Goal: Use online tool/utility: Utilize a website feature to perform a specific function

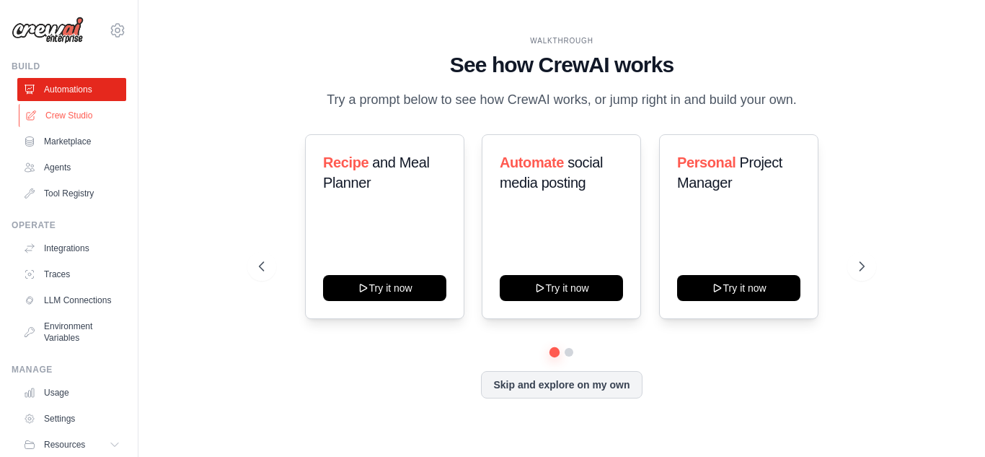
click at [50, 109] on link "Crew Studio" at bounding box center [73, 115] width 109 height 23
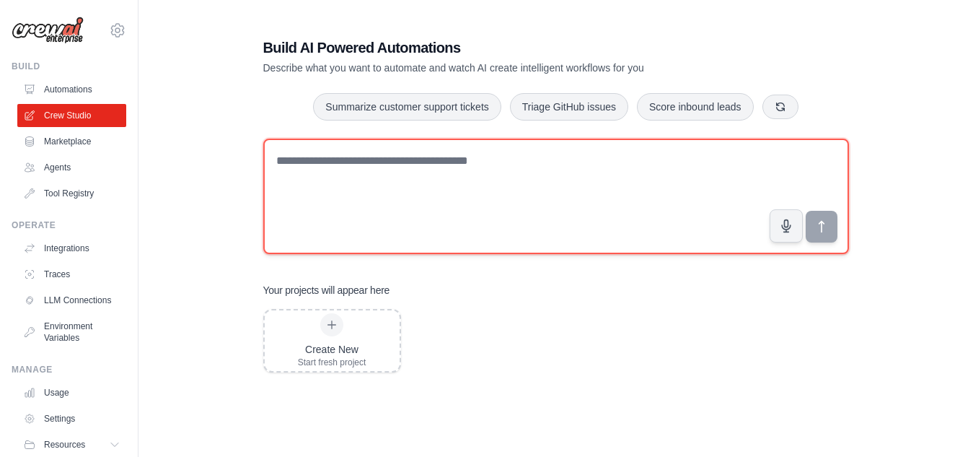
click at [455, 176] on textarea at bounding box center [556, 196] width 586 height 115
paste textarea "******"
type textarea "*"
paste textarea "**********"
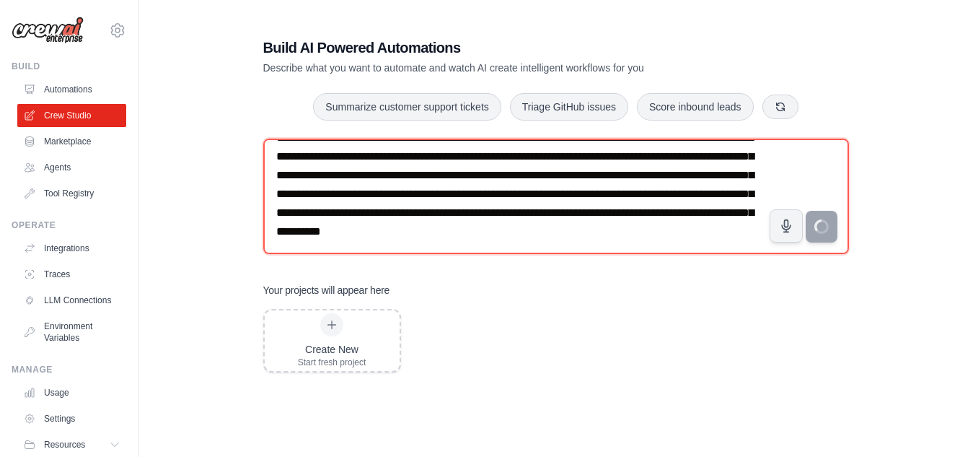
type textarea "**********"
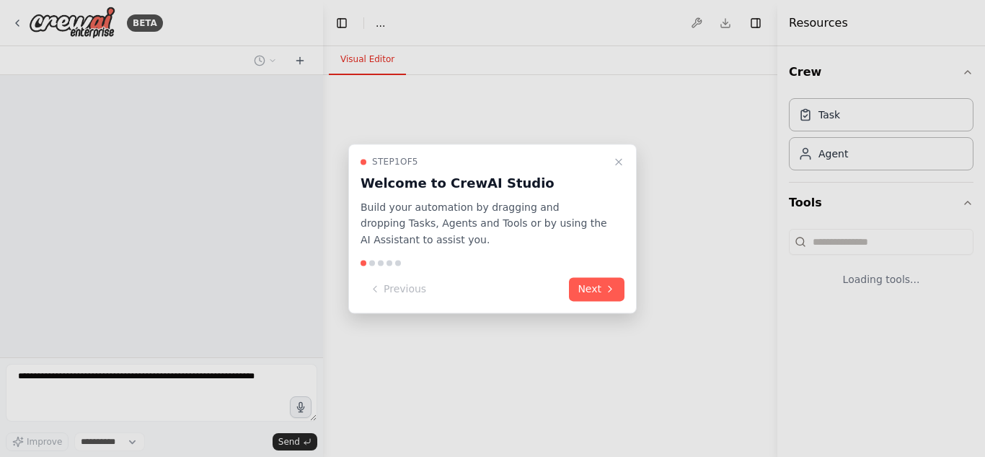
select select "****"
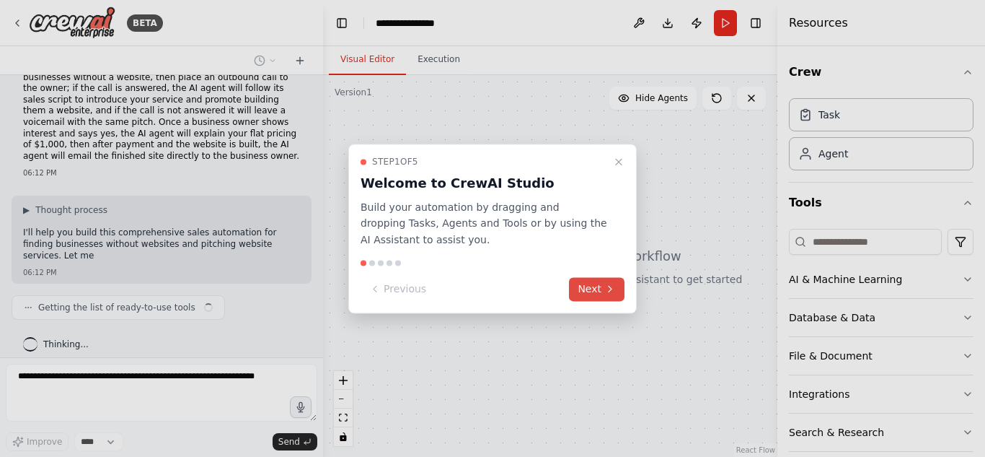
scroll to position [43, 0]
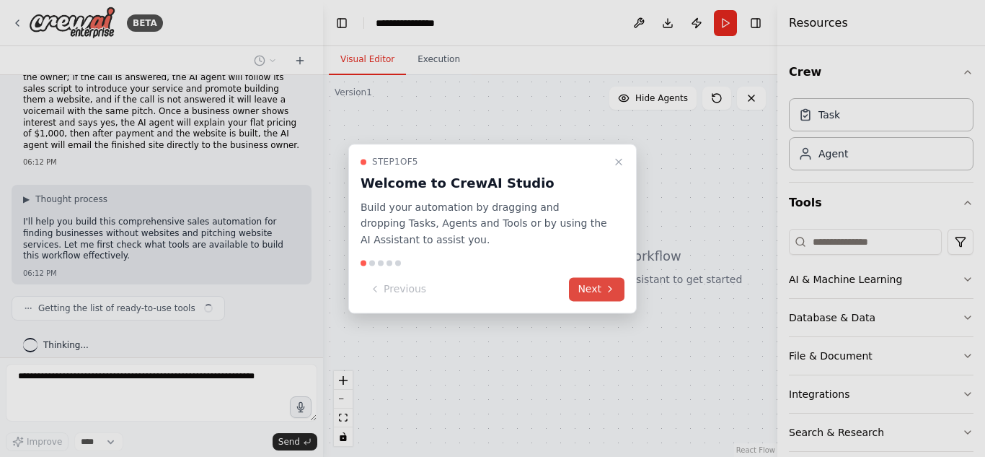
click at [602, 286] on button "Next" at bounding box center [597, 289] width 56 height 24
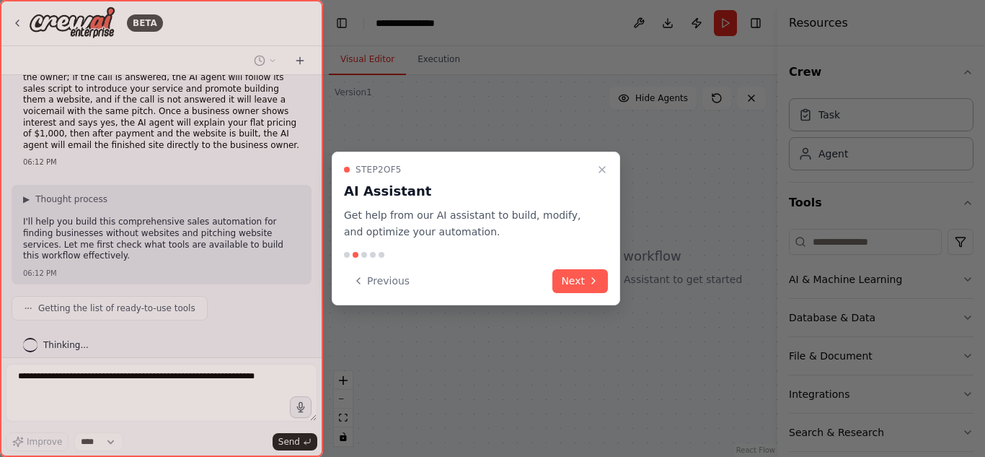
click at [602, 286] on button "Next" at bounding box center [581, 281] width 56 height 24
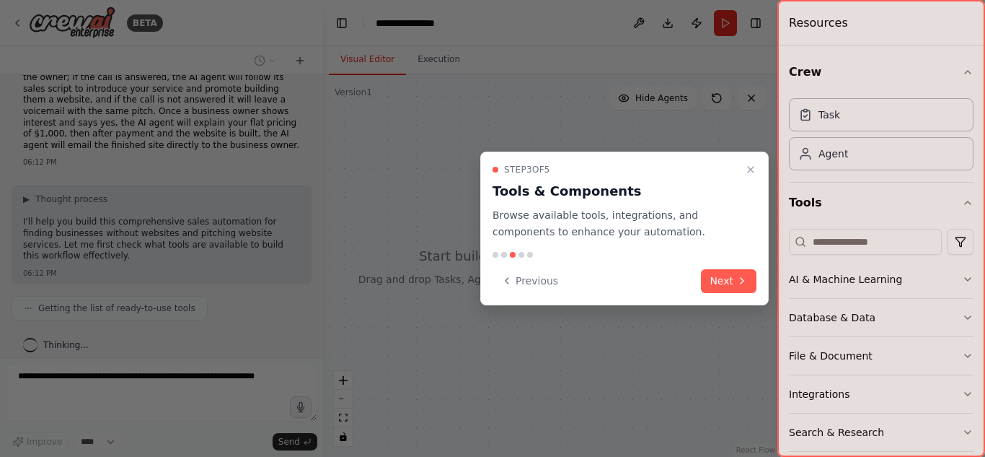
scroll to position [79, 0]
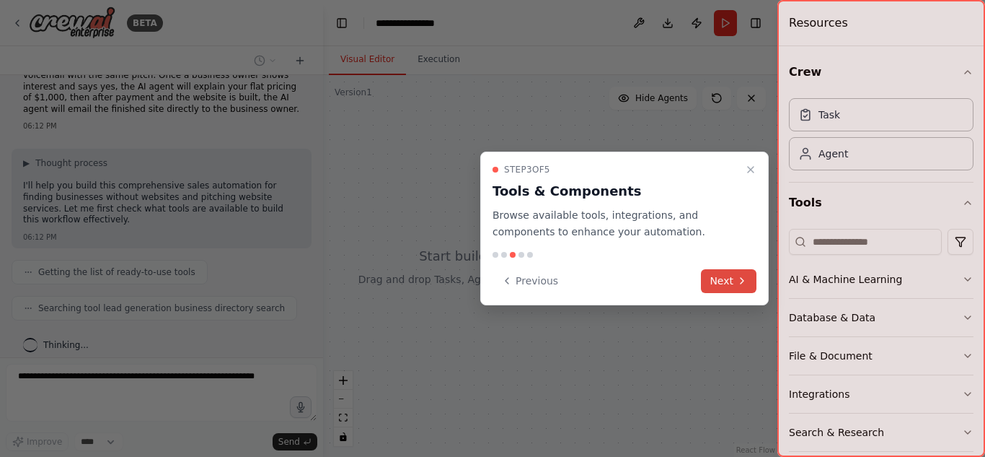
click at [751, 278] on button "Next" at bounding box center [729, 281] width 56 height 24
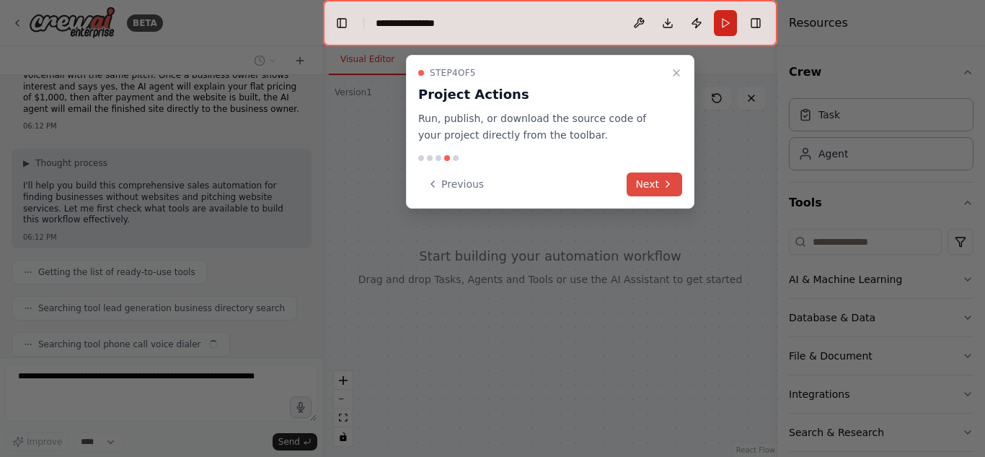
scroll to position [115, 0]
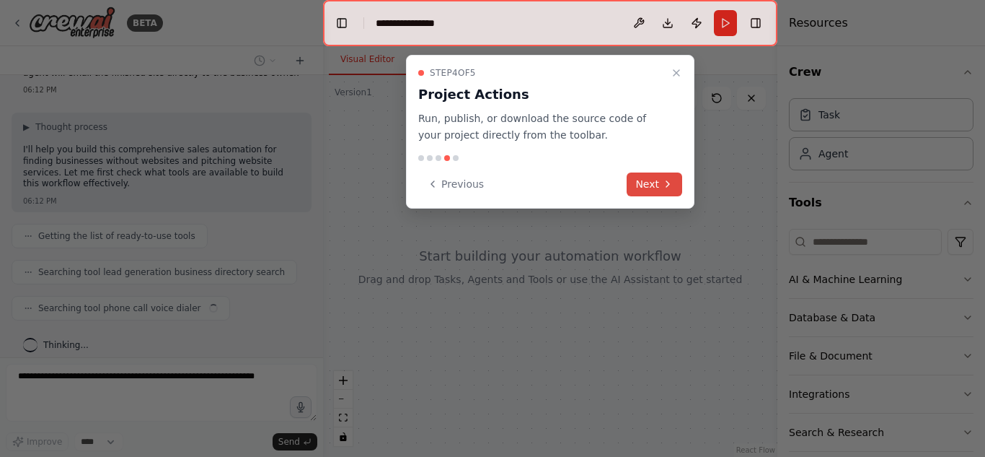
click at [674, 191] on button "Next" at bounding box center [655, 184] width 56 height 24
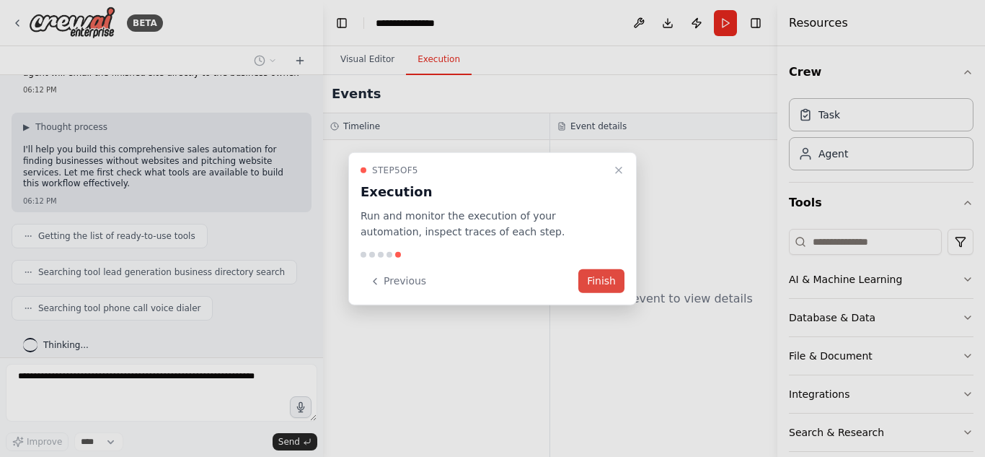
click at [612, 282] on button "Finish" at bounding box center [602, 281] width 46 height 24
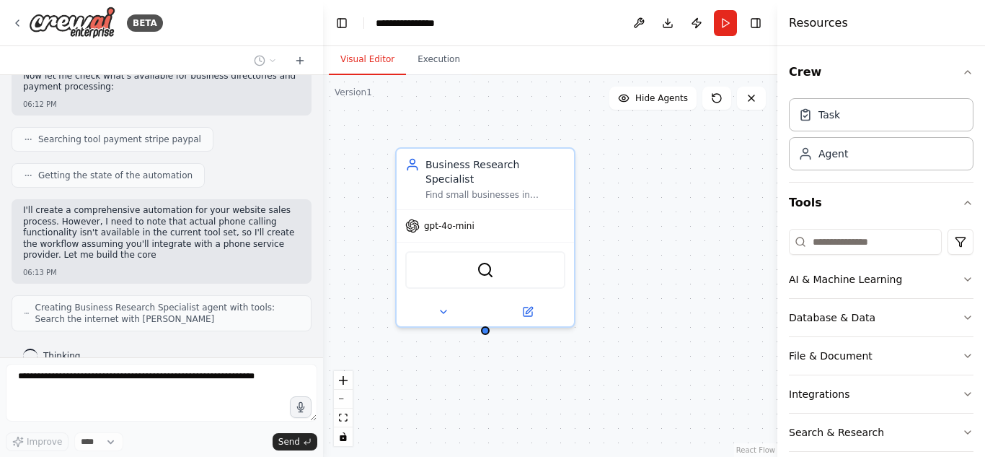
scroll to position [465, 0]
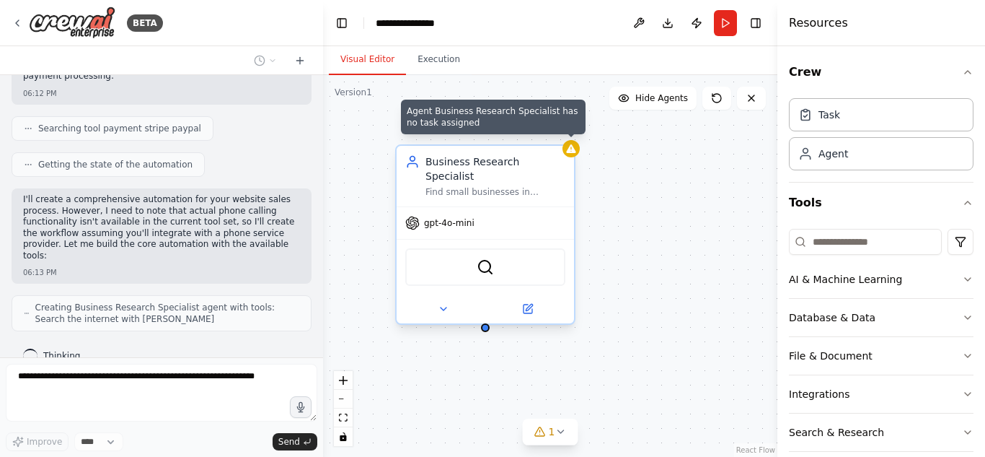
click at [572, 153] on icon at bounding box center [570, 148] width 9 height 9
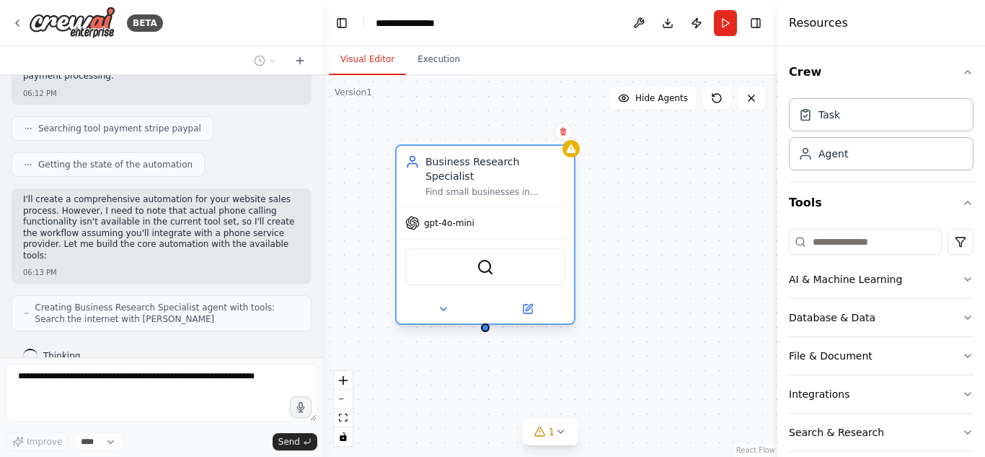
click at [511, 258] on div "SerperDevTool" at bounding box center [485, 267] width 160 height 38
click at [444, 188] on div "Business Research Specialist Find small businesses in {target_location} within …" at bounding box center [485, 176] width 177 height 61
click at [478, 186] on div "Find small businesses in {target_location} within the {industry_focus} industry…" at bounding box center [496, 192] width 140 height 12
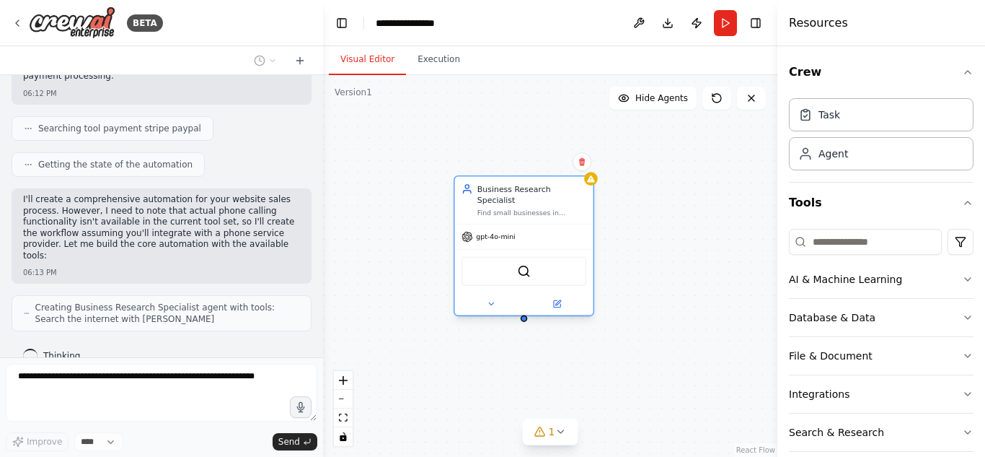
click at [563, 208] on div "Find small businesses in {target_location} within the {industry_focus} industry…" at bounding box center [532, 212] width 109 height 9
click at [623, 324] on div "Business Research Specialist Find small businesses in {target_location} within …" at bounding box center [550, 266] width 454 height 382
click at [545, 426] on icon at bounding box center [541, 432] width 12 height 12
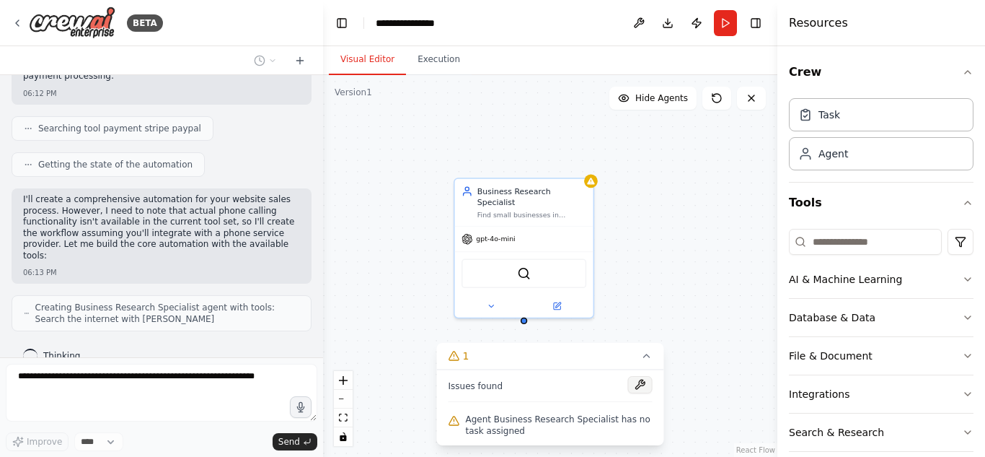
click at [637, 384] on button at bounding box center [640, 384] width 25 height 17
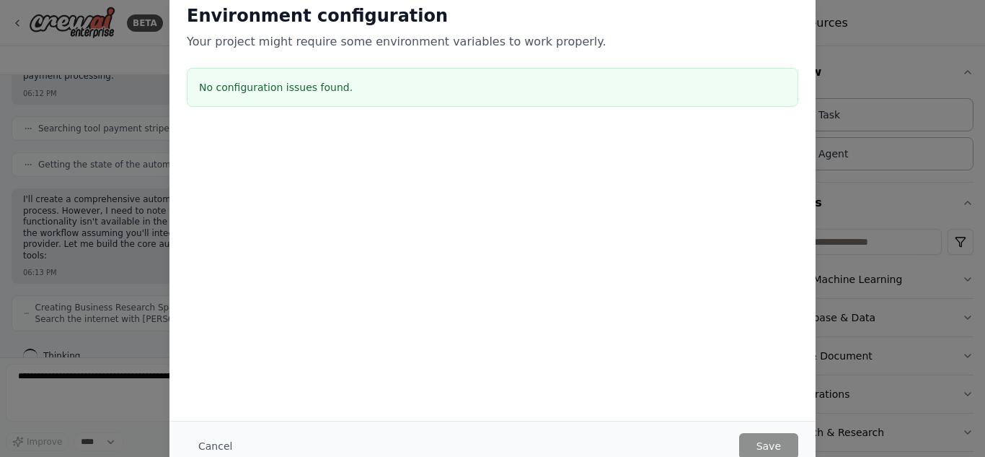
click at [856, 361] on div "Environment configuration Your project might require some environment variables…" at bounding box center [492, 228] width 985 height 457
click at [204, 443] on button "Cancel" at bounding box center [215, 446] width 57 height 26
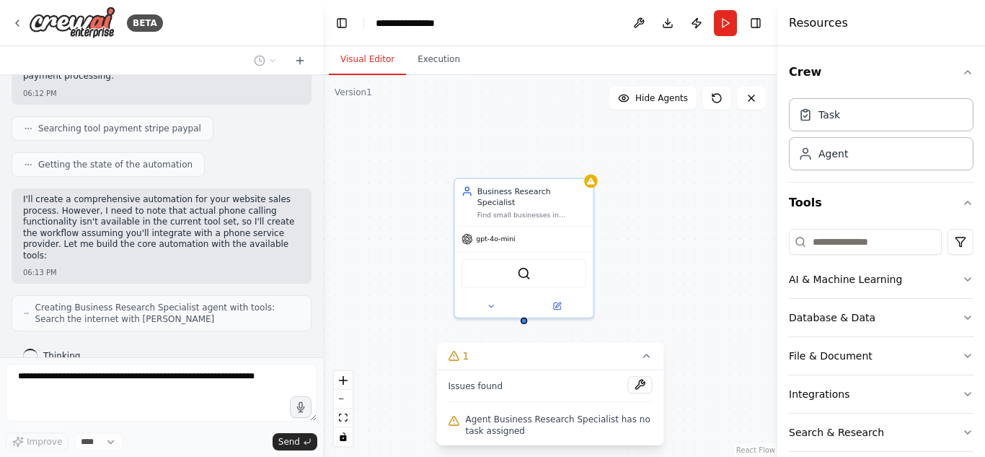
click at [779, 361] on div at bounding box center [781, 228] width 6 height 457
click at [651, 357] on icon at bounding box center [647, 356] width 12 height 12
click at [448, 69] on button "Execution" at bounding box center [439, 60] width 66 height 30
click at [362, 47] on button "Visual Editor" at bounding box center [367, 60] width 77 height 30
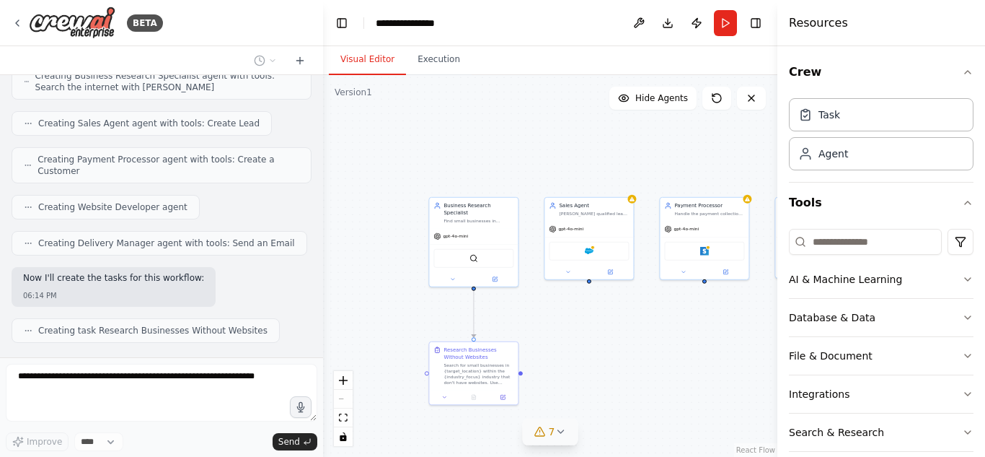
scroll to position [732, 0]
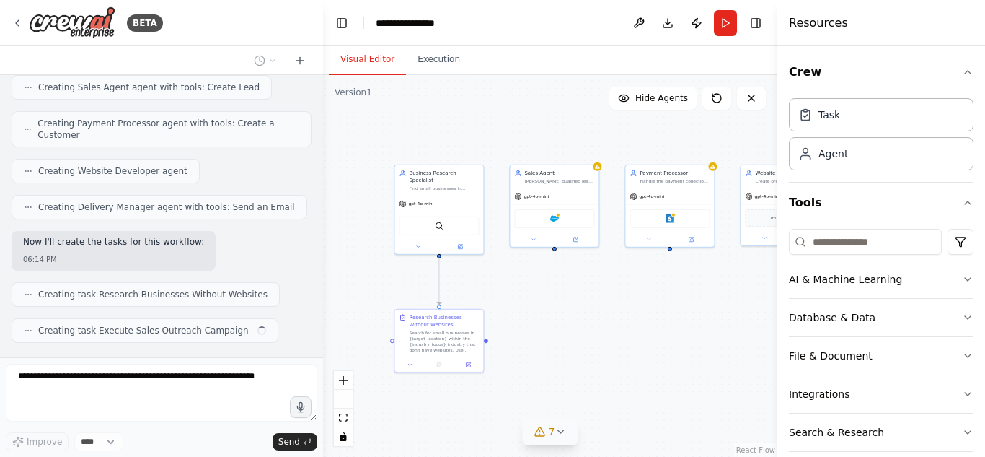
click at [530, 308] on div ".deletable-edge-delete-btn { width: 20px; height: 20px; border: 0px solid #ffff…" at bounding box center [550, 266] width 454 height 382
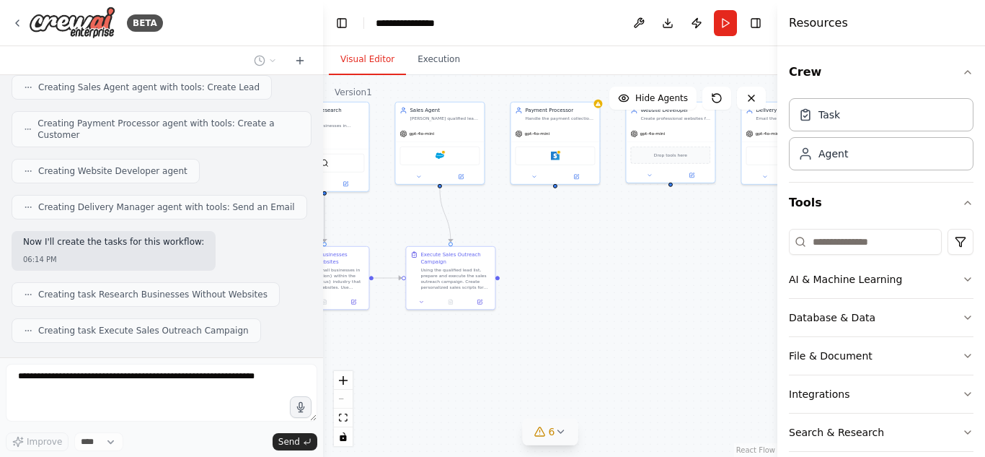
drag, startPoint x: 650, startPoint y: 318, endPoint x: 573, endPoint y: 258, distance: 97.7
click at [573, 258] on div ".deletable-edge-delete-btn { width: 20px; height: 20px; border: 0px solid #ffff…" at bounding box center [550, 266] width 454 height 382
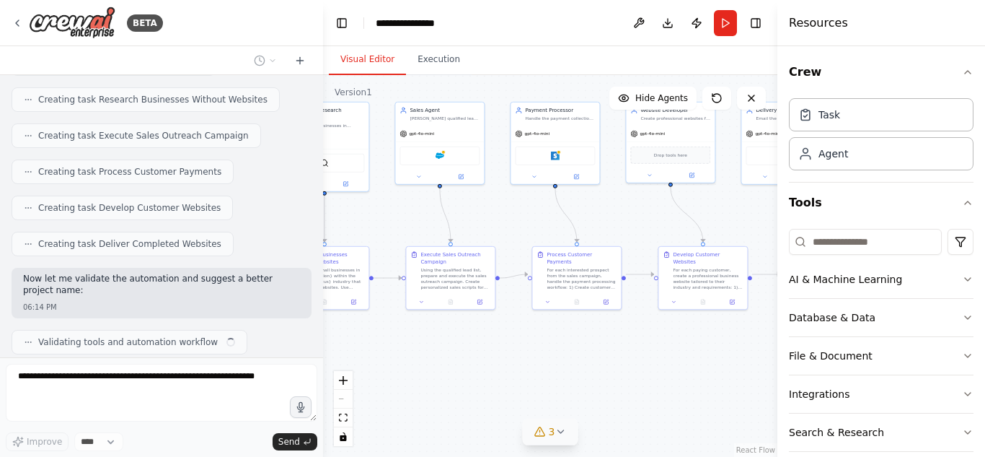
scroll to position [938, 0]
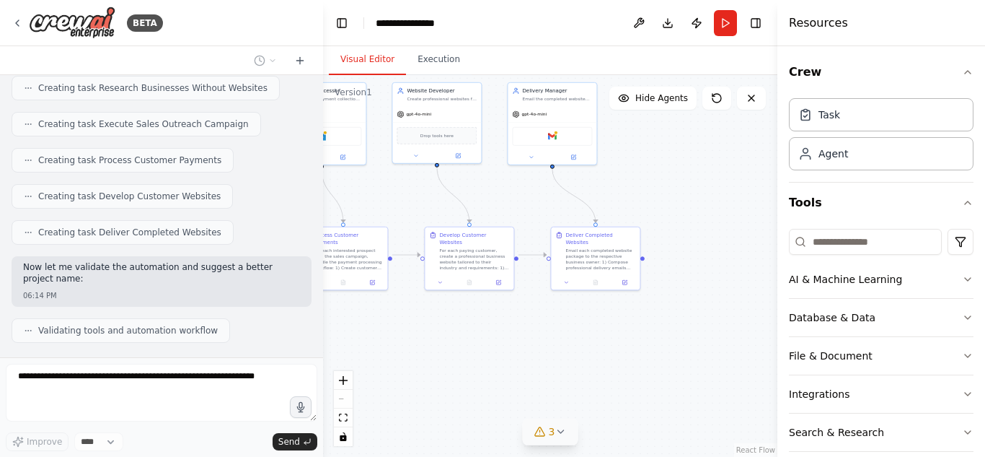
drag, startPoint x: 601, startPoint y: 359, endPoint x: 377, endPoint y: 338, distance: 224.6
click at [377, 338] on div ".deletable-edge-delete-btn { width: 20px; height: 20px; border: 0px solid #ffff…" at bounding box center [550, 266] width 454 height 382
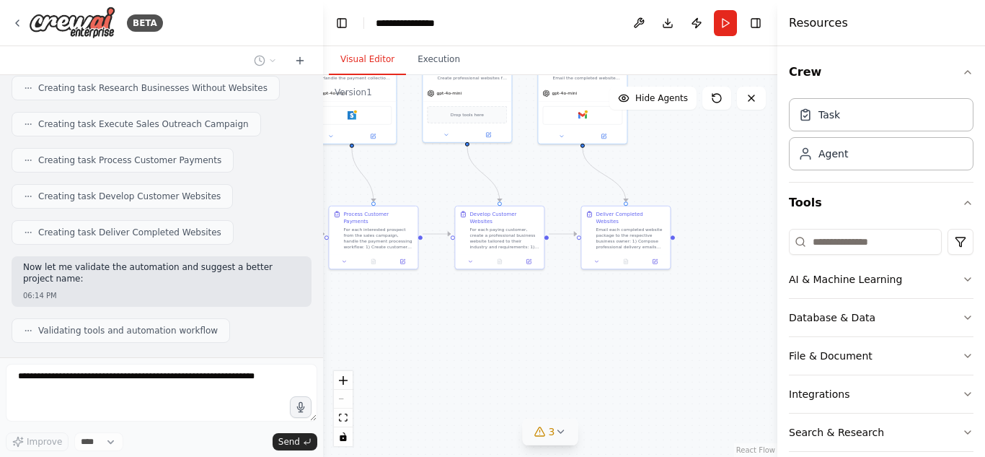
drag, startPoint x: 639, startPoint y: 282, endPoint x: 674, endPoint y: 260, distance: 41.8
click at [674, 260] on div ".deletable-edge-delete-btn { width: 20px; height: 20px; border: 0px solid #ffff…" at bounding box center [550, 266] width 454 height 382
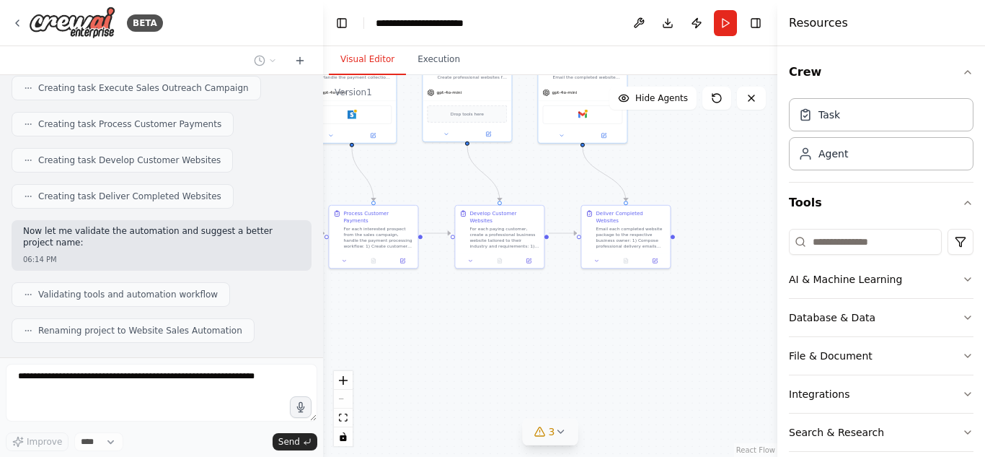
drag, startPoint x: 566, startPoint y: 291, endPoint x: 573, endPoint y: 291, distance: 7.2
click at [573, 291] on div ".deletable-edge-delete-btn { width: 20px; height: 20px; border: 0px solid #ffff…" at bounding box center [550, 266] width 454 height 382
click at [646, 358] on div ".deletable-edge-delete-btn { width: 20px; height: 20px; border: 0px solid #ffff…" at bounding box center [550, 266] width 454 height 382
click at [348, 386] on button "zoom in" at bounding box center [343, 380] width 19 height 19
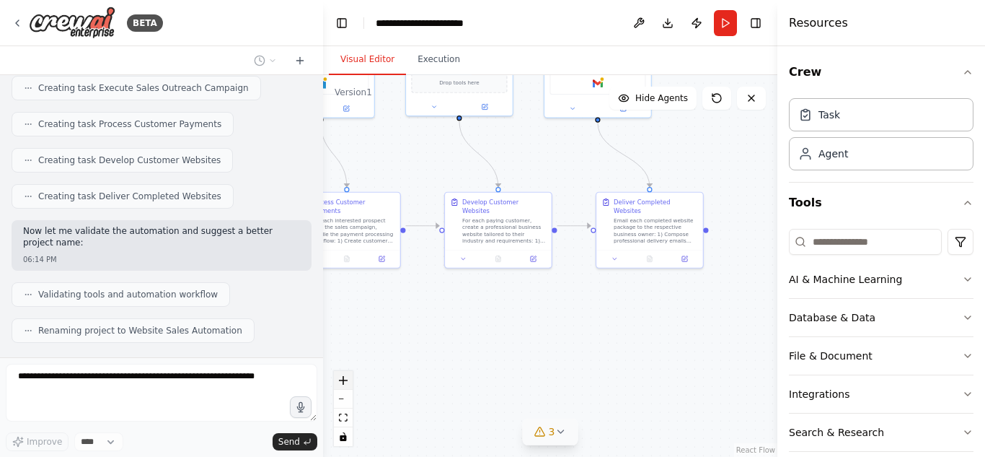
click at [348, 386] on button "zoom in" at bounding box center [343, 380] width 19 height 19
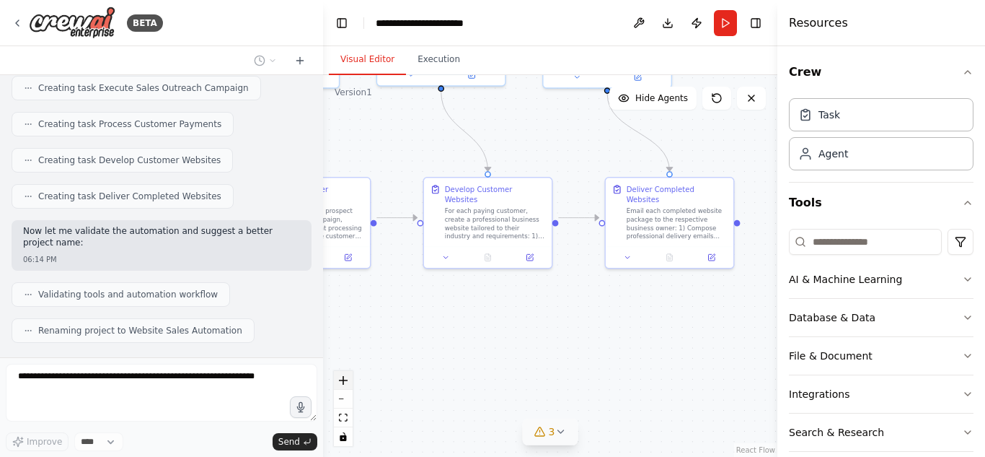
click at [348, 386] on button "zoom in" at bounding box center [343, 380] width 19 height 19
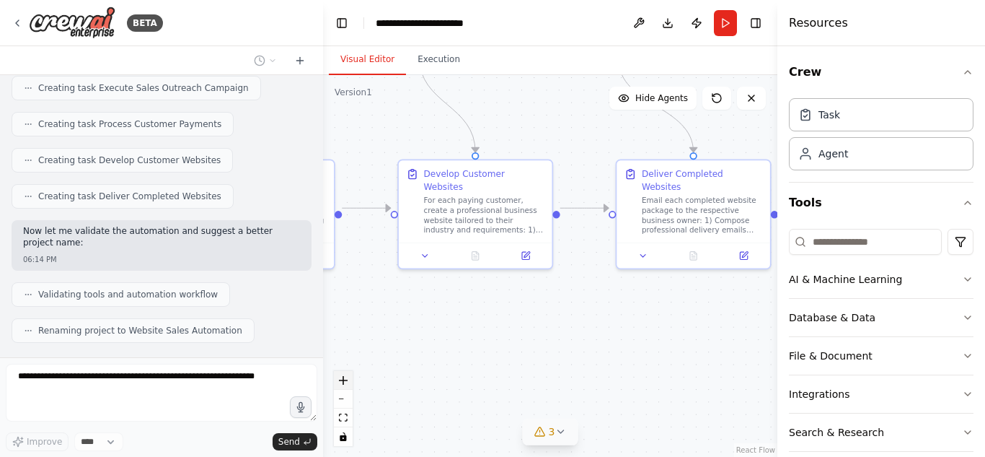
click at [348, 386] on button "zoom in" at bounding box center [343, 380] width 19 height 19
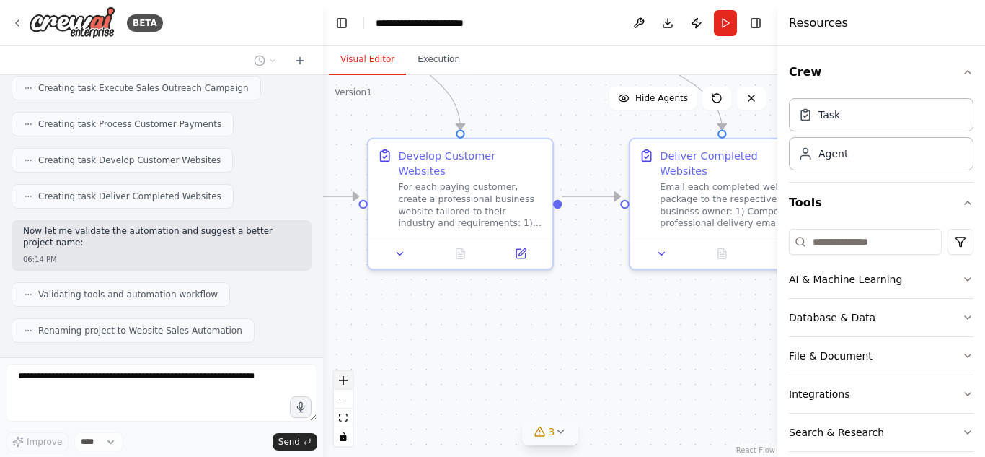
click at [348, 386] on button "zoom in" at bounding box center [343, 380] width 19 height 19
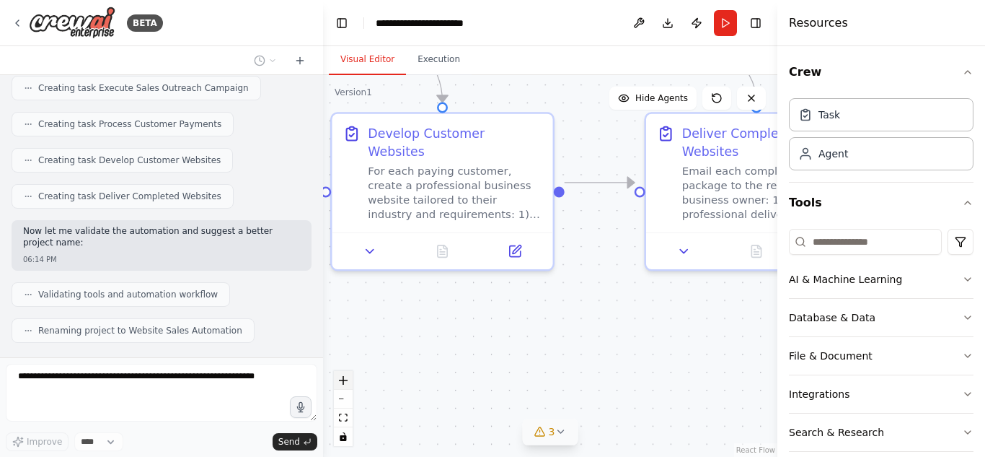
click at [348, 386] on button "zoom in" at bounding box center [343, 380] width 19 height 19
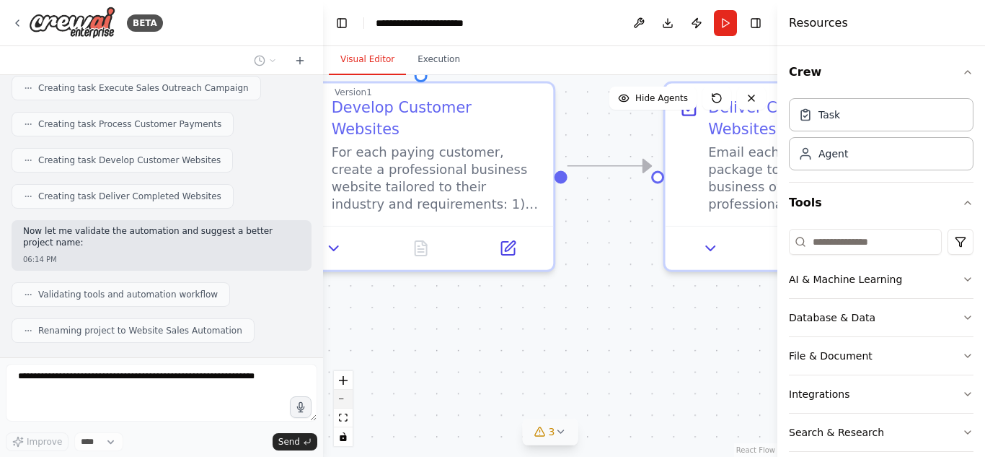
click at [343, 397] on button "zoom out" at bounding box center [343, 399] width 19 height 19
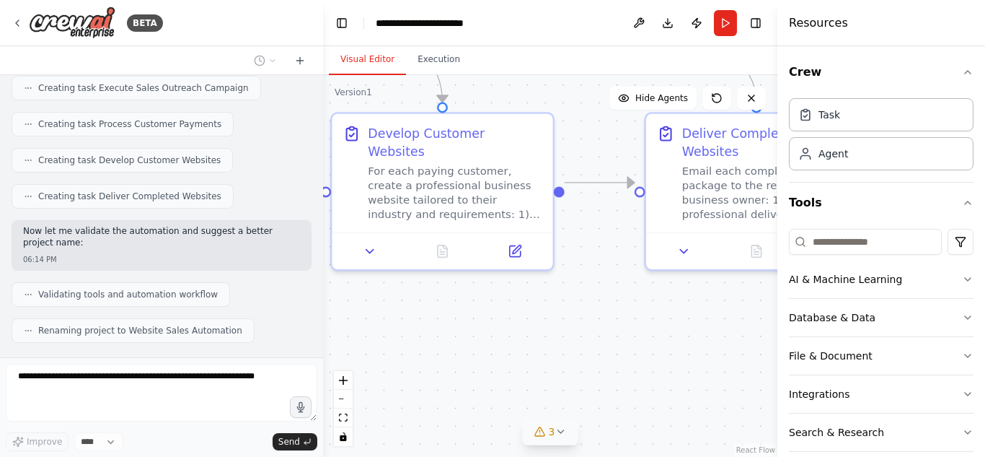
click at [718, 326] on div ".deletable-edge-delete-btn { width: 20px; height: 20px; border: 0px solid #ffff…" at bounding box center [550, 266] width 454 height 382
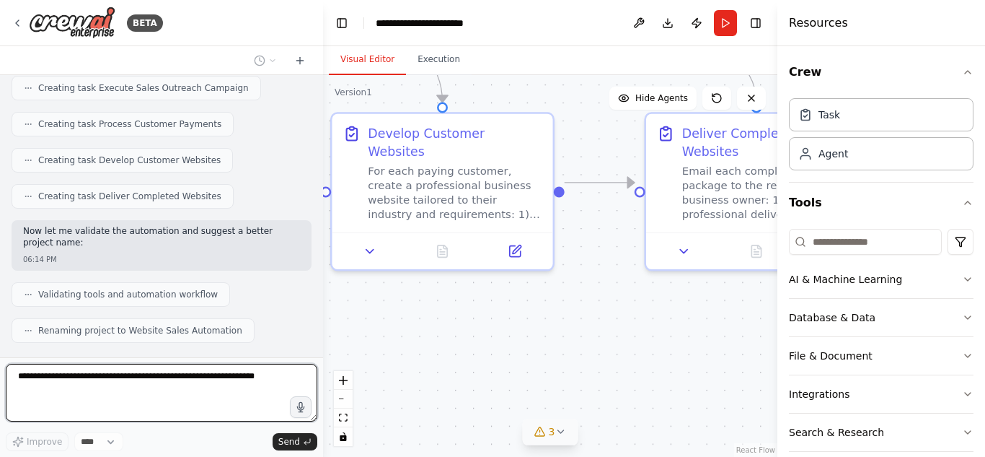
click at [650, 353] on div ".deletable-edge-delete-btn { width: 20px; height: 20px; border: 0px solid #ffff…" at bounding box center [550, 266] width 454 height 382
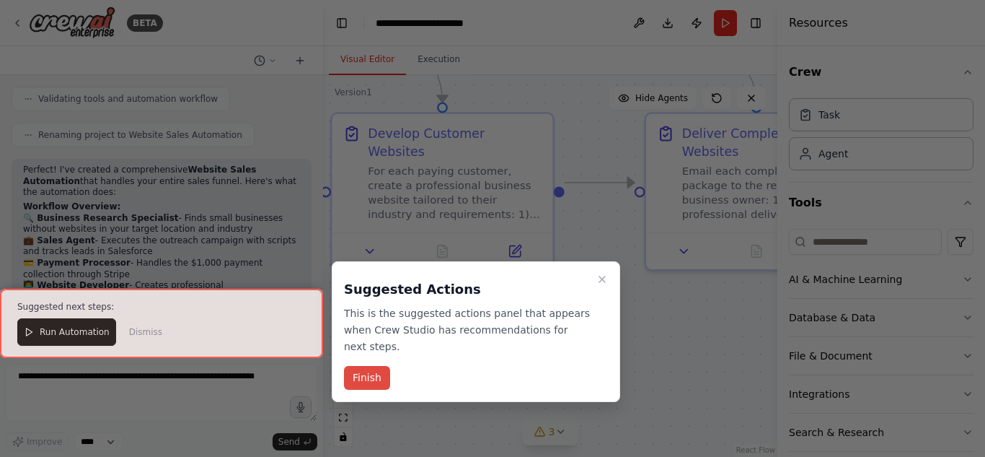
click at [361, 366] on button "Finish" at bounding box center [367, 378] width 46 height 24
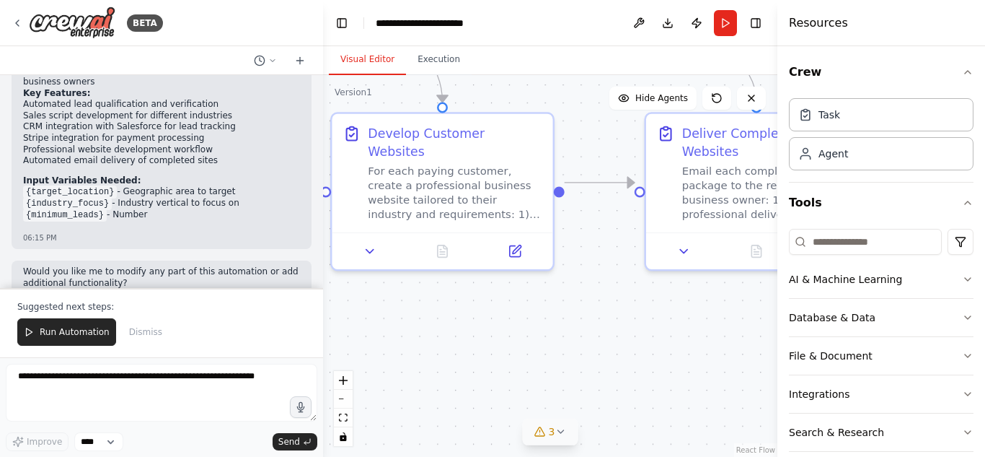
click at [591, 319] on div ".deletable-edge-delete-btn { width: 20px; height: 20px; border: 0px solid #ffff…" at bounding box center [550, 266] width 454 height 382
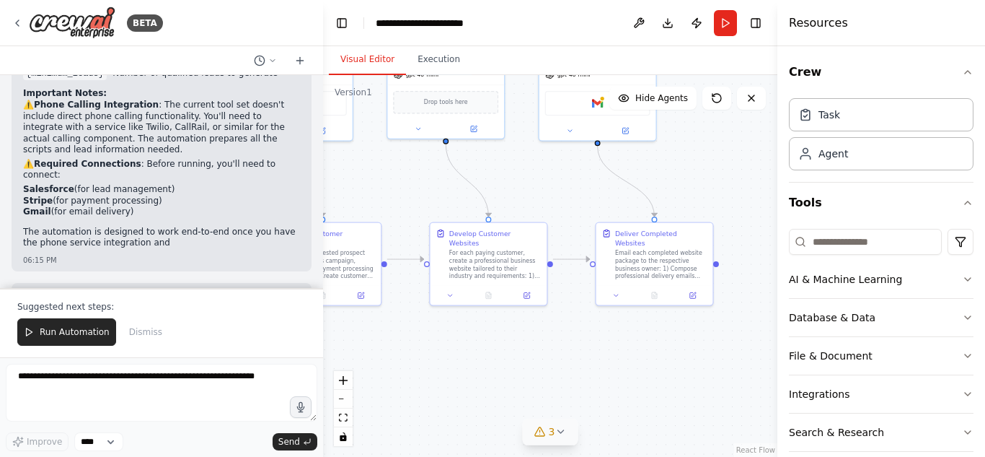
scroll to position [1560, 0]
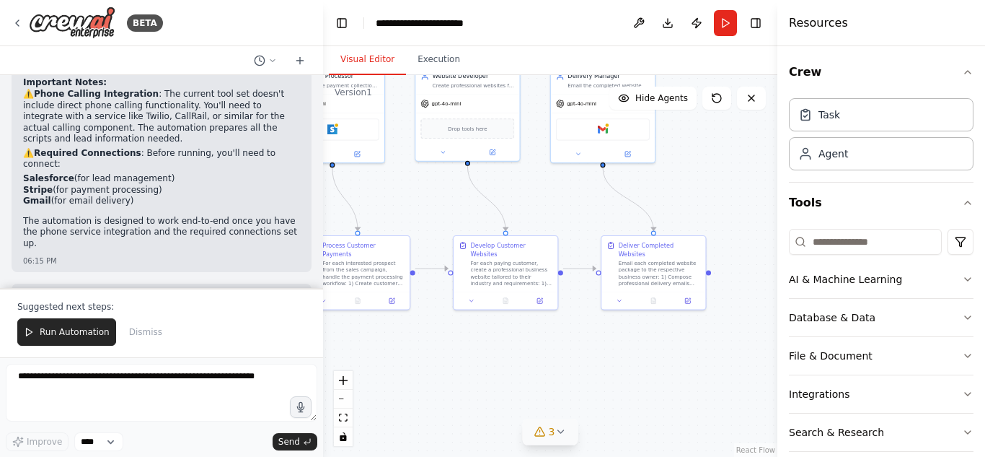
drag, startPoint x: 571, startPoint y: 340, endPoint x: 582, endPoint y: 340, distance: 11.5
click at [582, 340] on div ".deletable-edge-delete-btn { width: 20px; height: 20px; border: 0px solid #ffff…" at bounding box center [550, 266] width 454 height 382
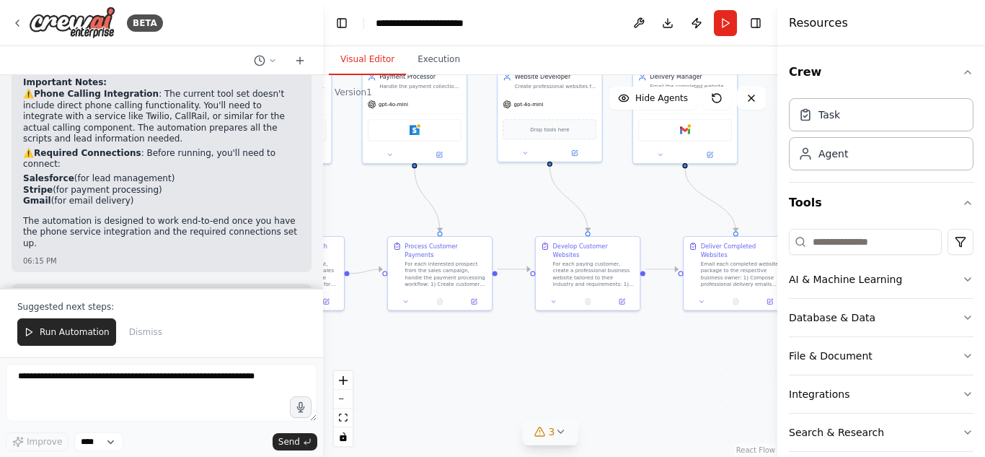
drag, startPoint x: 625, startPoint y: 355, endPoint x: 745, endPoint y: 356, distance: 119.7
click at [745, 356] on div ".deletable-edge-delete-btn { width: 20px; height: 20px; border: 0px solid #ffff…" at bounding box center [550, 266] width 454 height 382
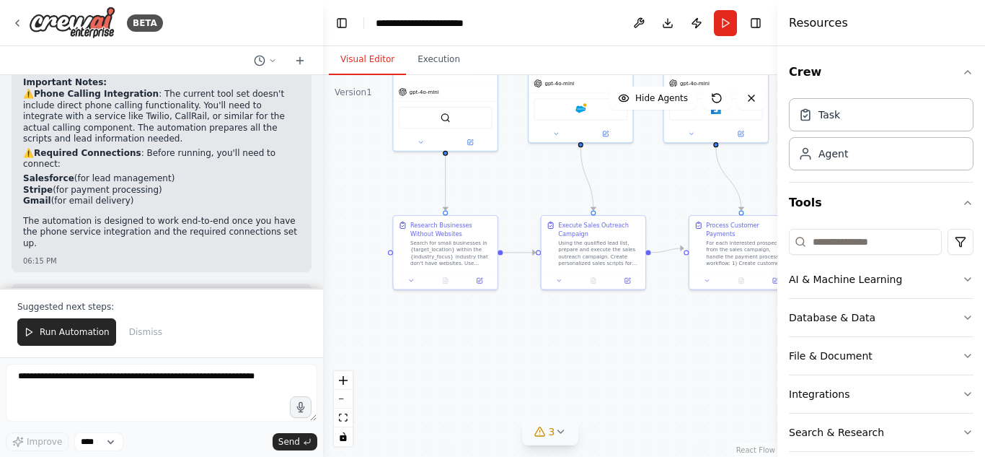
drag, startPoint x: 644, startPoint y: 343, endPoint x: 783, endPoint y: 340, distance: 138.5
click at [783, 340] on div "BETA The AI system will automatically search and find small businesses without …" at bounding box center [492, 228] width 985 height 457
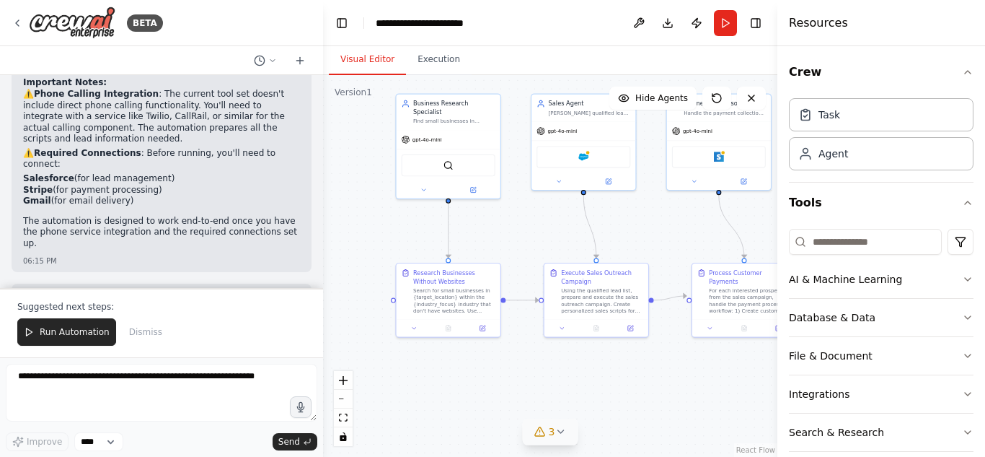
drag, startPoint x: 498, startPoint y: 320, endPoint x: 498, endPoint y: 368, distance: 47.6
click at [498, 368] on div ".deletable-edge-delete-btn { width: 20px; height: 20px; border: 0px solid #ffff…" at bounding box center [550, 266] width 454 height 382
click at [555, 430] on icon at bounding box center [561, 432] width 12 height 12
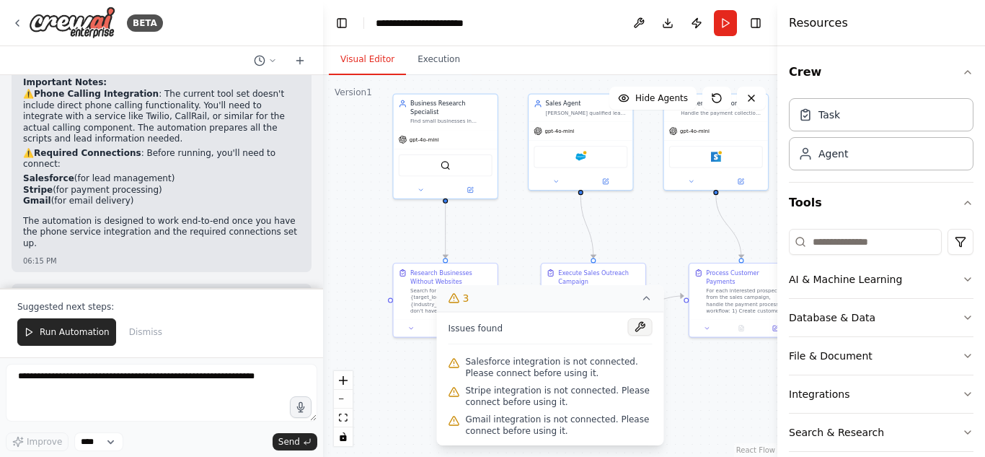
click at [642, 325] on button at bounding box center [640, 326] width 25 height 17
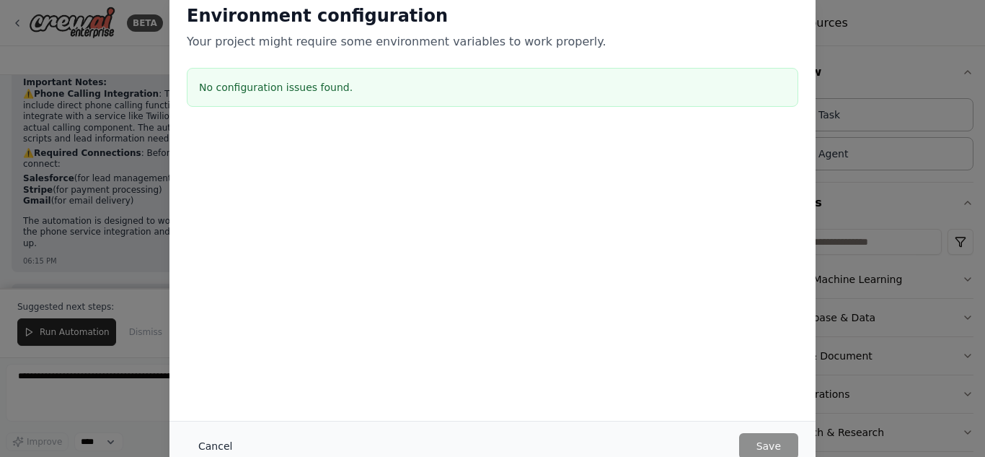
click at [209, 443] on button "Cancel" at bounding box center [215, 446] width 57 height 26
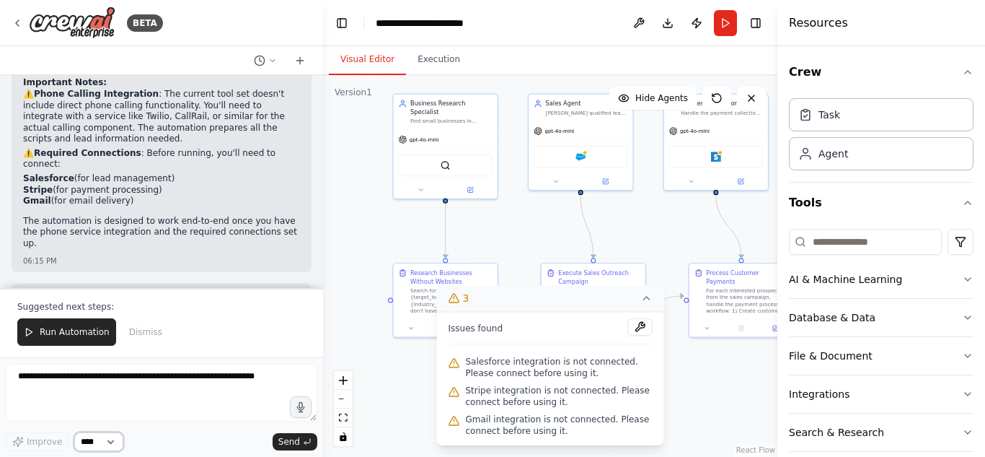
click at [92, 445] on select "****" at bounding box center [98, 441] width 49 height 19
click at [152, 440] on div "Improve **** Send" at bounding box center [162, 441] width 312 height 19
click at [89, 346] on button "Run Automation" at bounding box center [66, 331] width 99 height 27
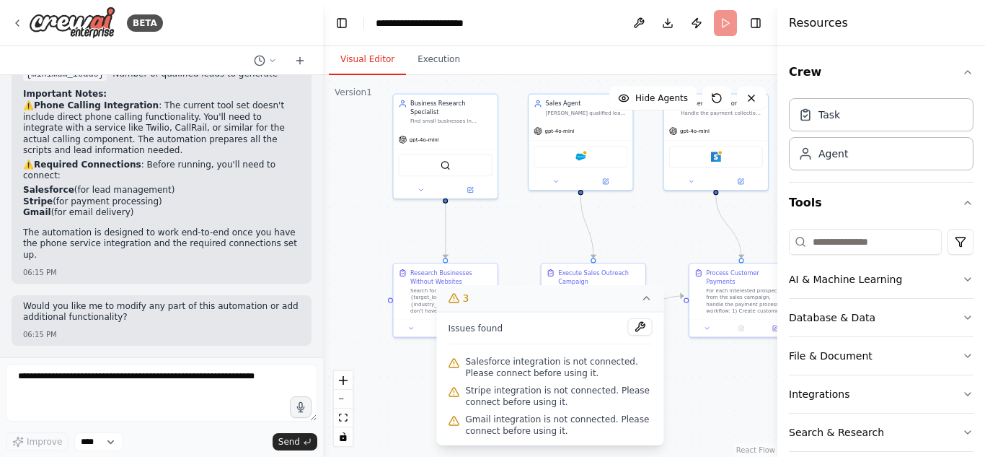
scroll to position [1490, 0]
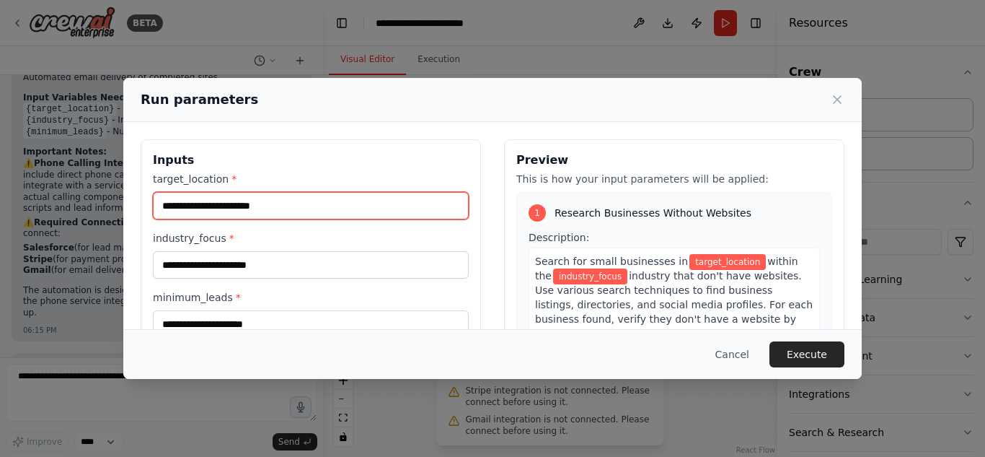
click at [372, 208] on input "target_location *" at bounding box center [311, 205] width 316 height 27
type input "*"
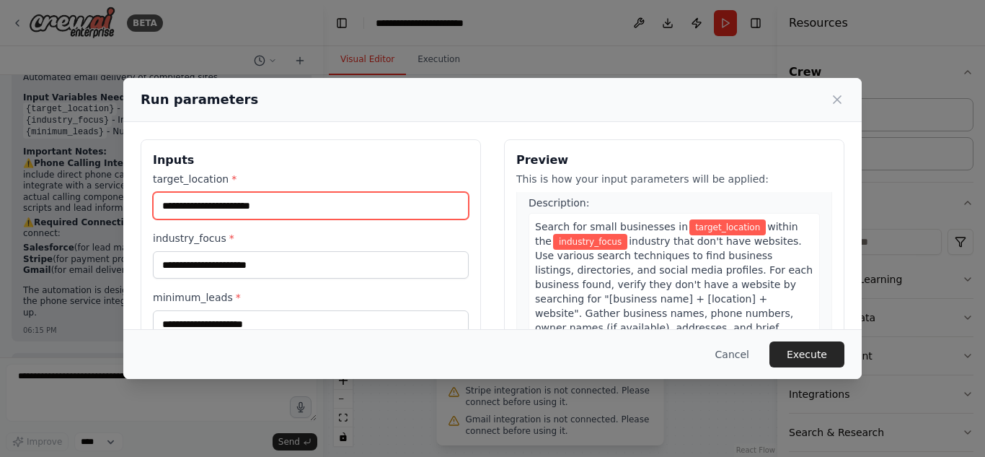
scroll to position [0, 0]
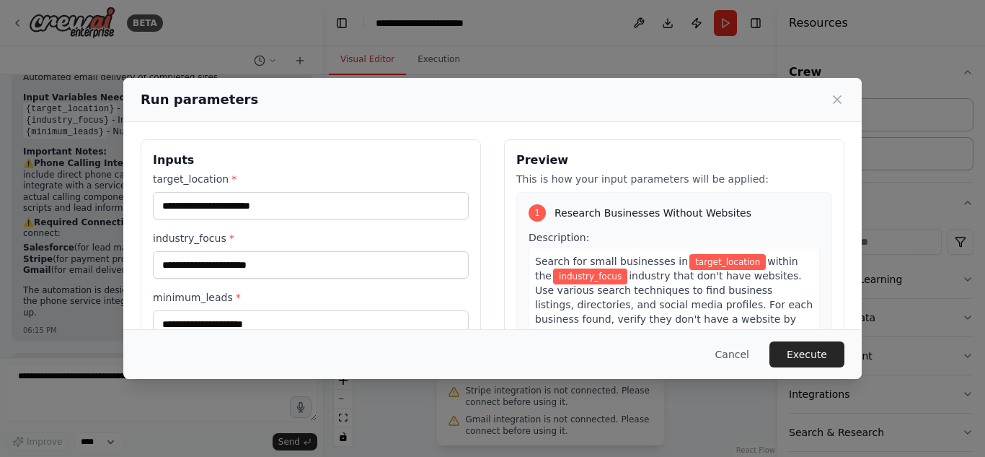
click at [739, 260] on span "within the" at bounding box center [666, 268] width 263 height 26
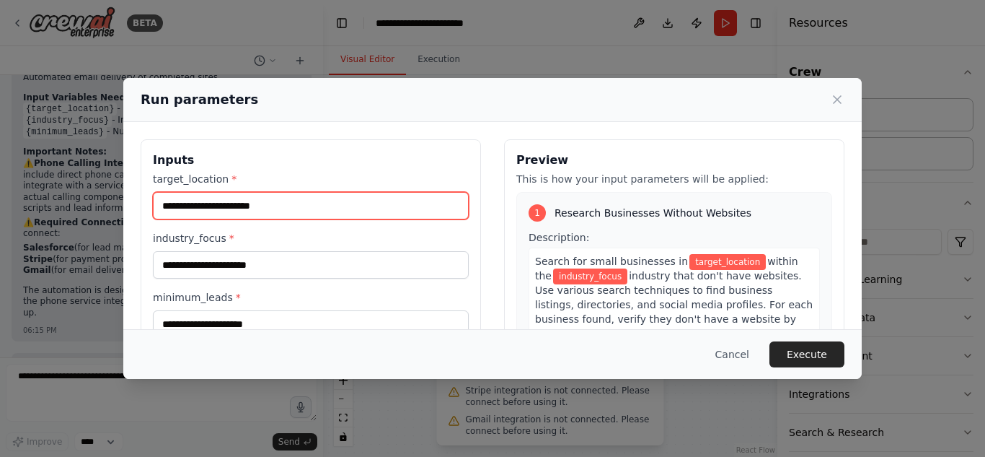
click at [232, 206] on input "target_location *" at bounding box center [311, 205] width 316 height 27
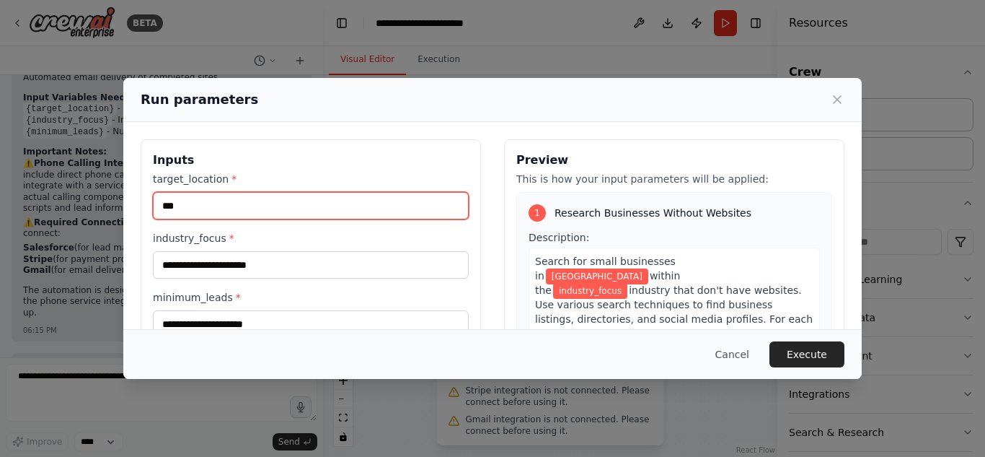
type input "***"
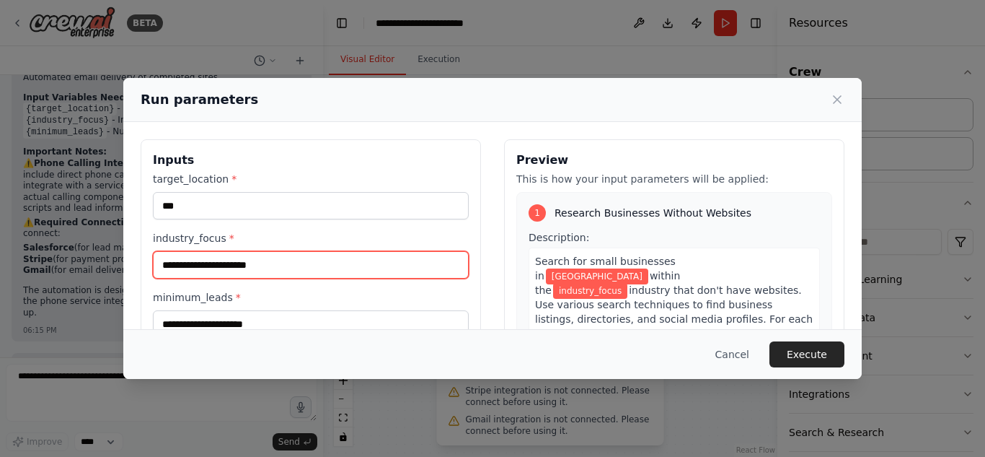
click at [238, 265] on input "industry_focus *" at bounding box center [311, 264] width 316 height 27
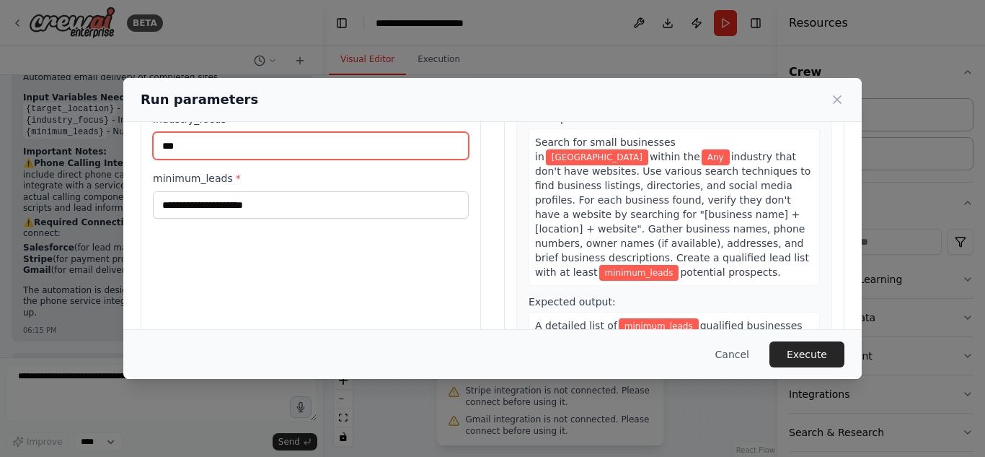
scroll to position [120, 0]
type input "***"
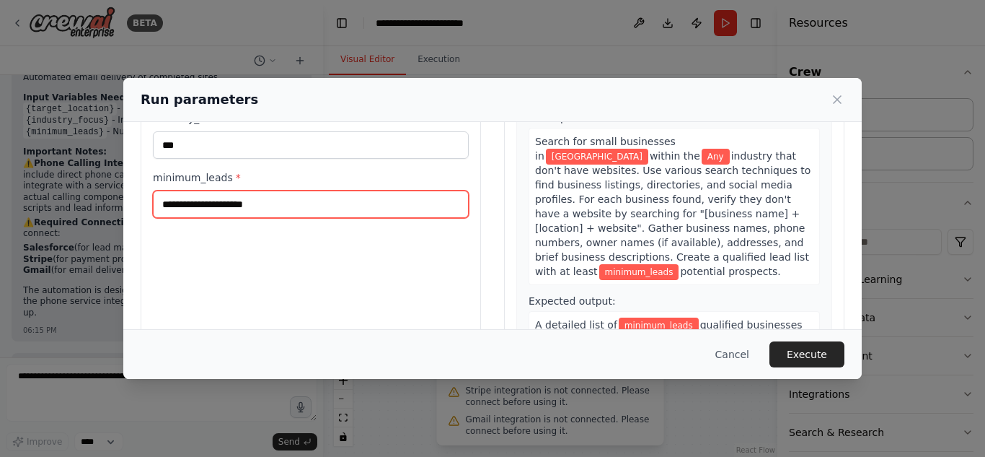
click at [289, 214] on input "minimum_leads *" at bounding box center [311, 203] width 316 height 27
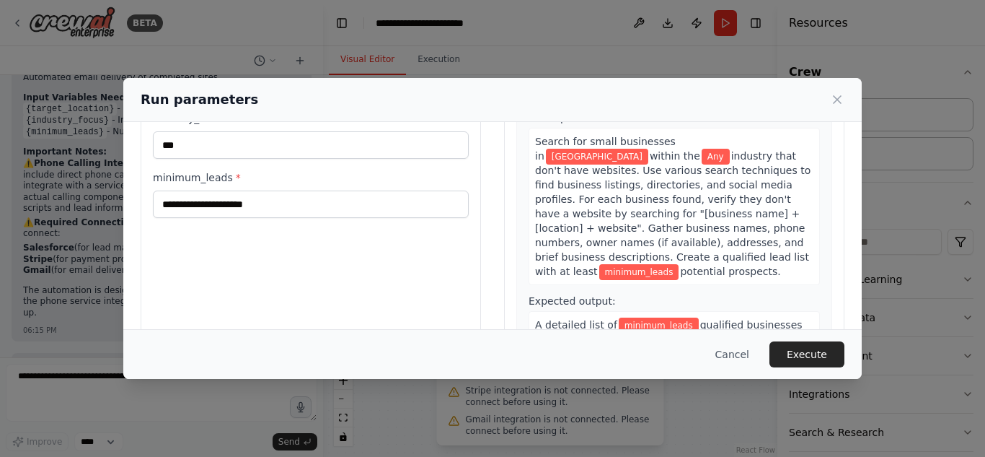
click at [213, 172] on label "minimum_leads *" at bounding box center [311, 177] width 316 height 14
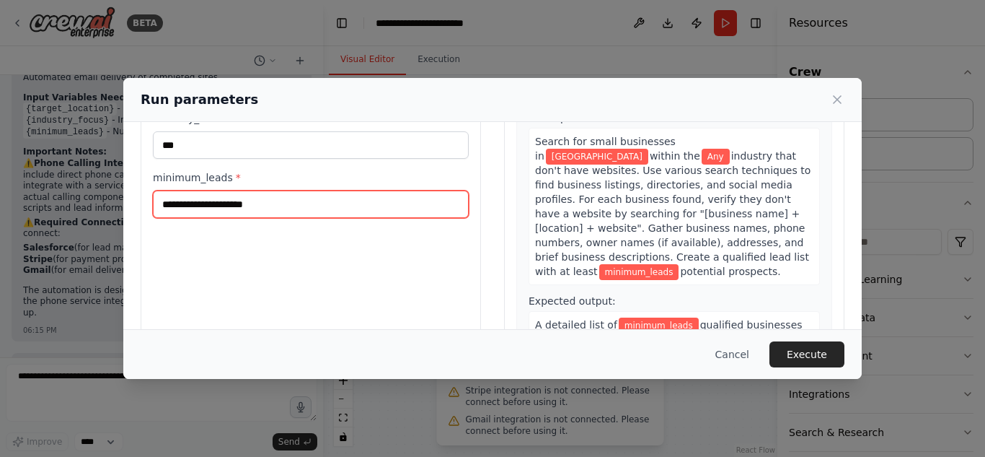
click at [213, 190] on input "minimum_leads *" at bounding box center [311, 203] width 316 height 27
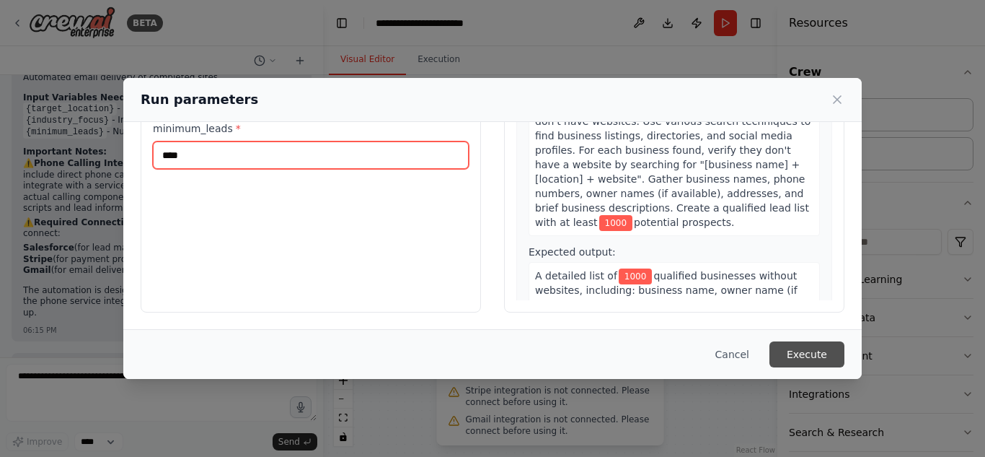
type input "****"
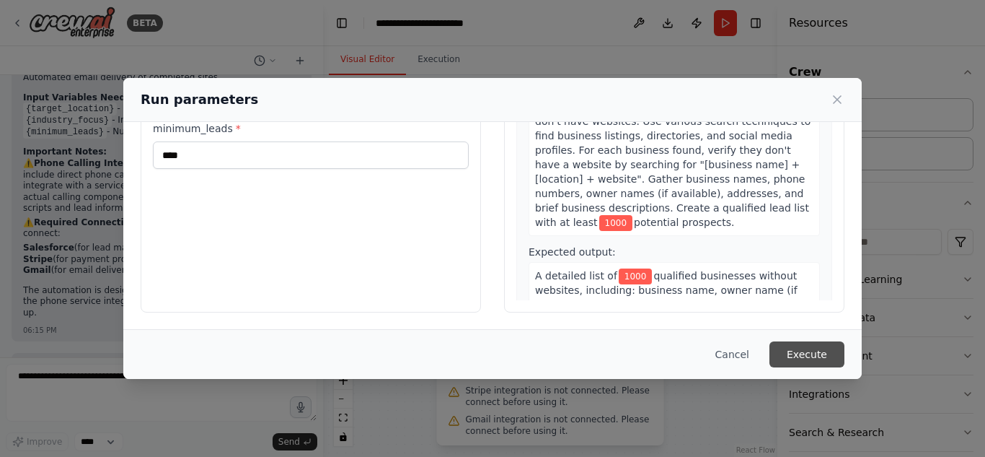
click at [828, 351] on button "Execute" at bounding box center [807, 354] width 75 height 26
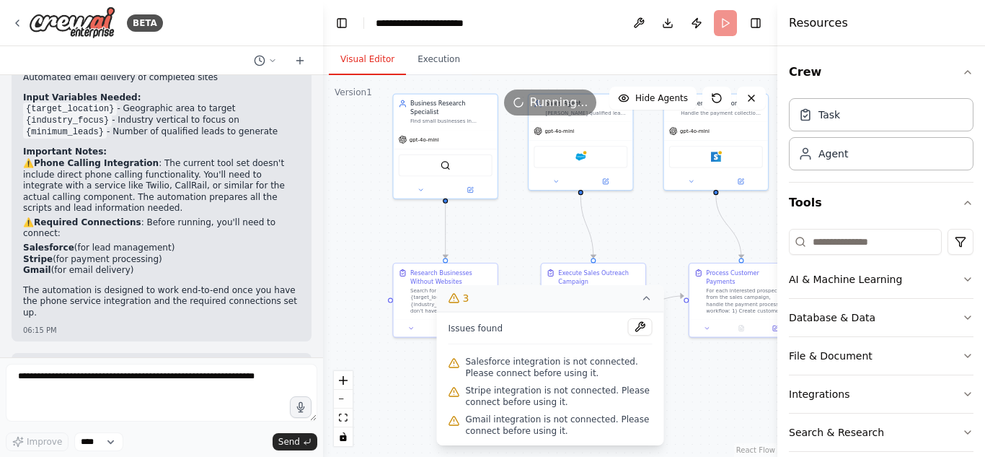
click at [695, 369] on div ".deletable-edge-delete-btn { width: 20px; height: 20px; border: 0px solid #ffff…" at bounding box center [550, 266] width 454 height 382
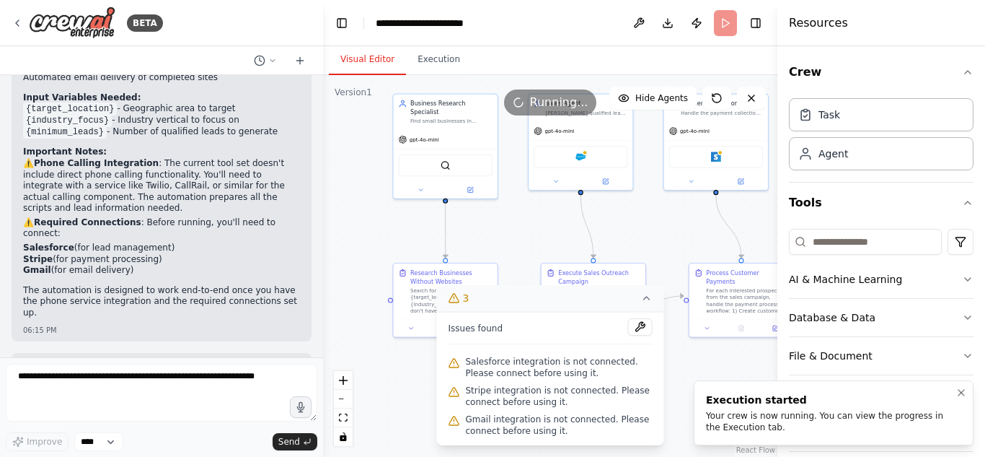
click at [927, 425] on div "Your crew is now running. You can view the progress in the Execution tab." at bounding box center [831, 421] width 250 height 23
click at [967, 389] on icon "Notifications (F8)" at bounding box center [962, 393] width 12 height 12
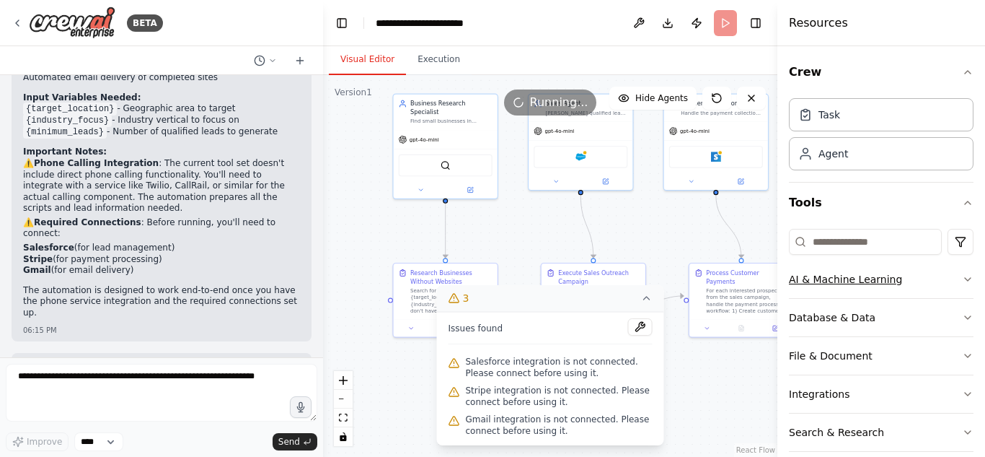
click at [935, 286] on button "AI & Machine Learning" at bounding box center [881, 279] width 185 height 38
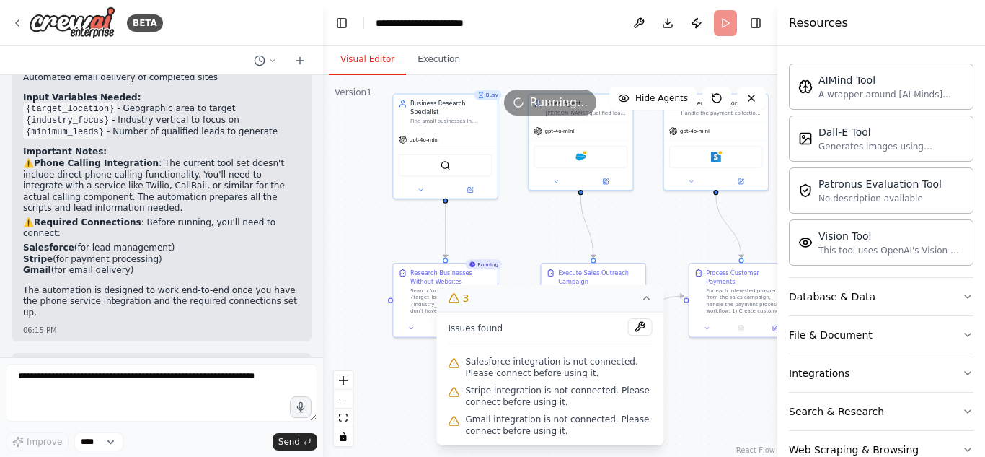
scroll to position [276, 0]
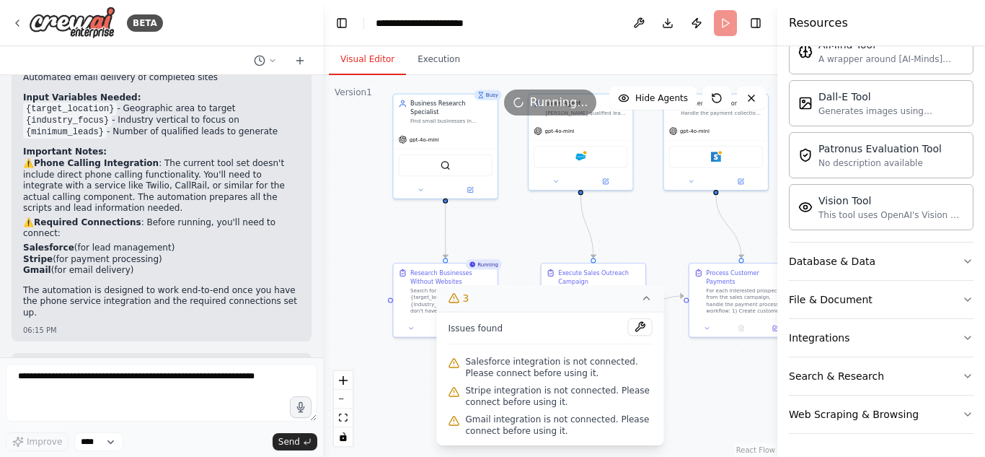
click at [646, 299] on icon at bounding box center [647, 298] width 12 height 12
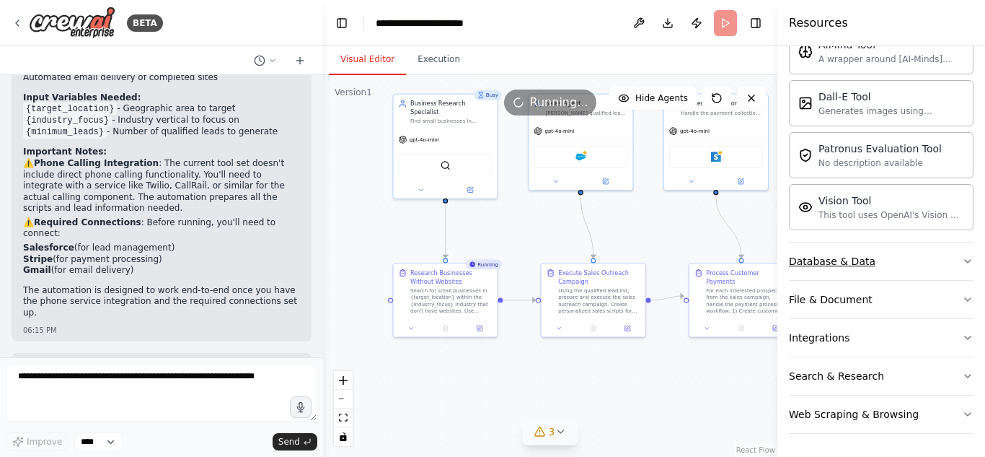
scroll to position [0, 0]
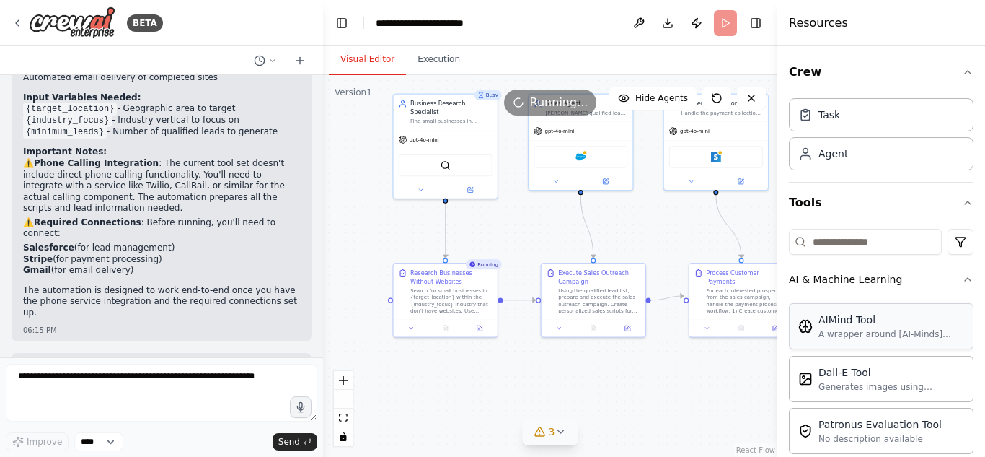
click at [890, 336] on div "A wrapper around [AI-Minds](https://mindsdb.com/minds). Useful for when you nee…" at bounding box center [892, 334] width 146 height 12
click at [852, 129] on div "Task" at bounding box center [881, 113] width 185 height 33
click at [962, 70] on icon "button" at bounding box center [968, 72] width 12 height 12
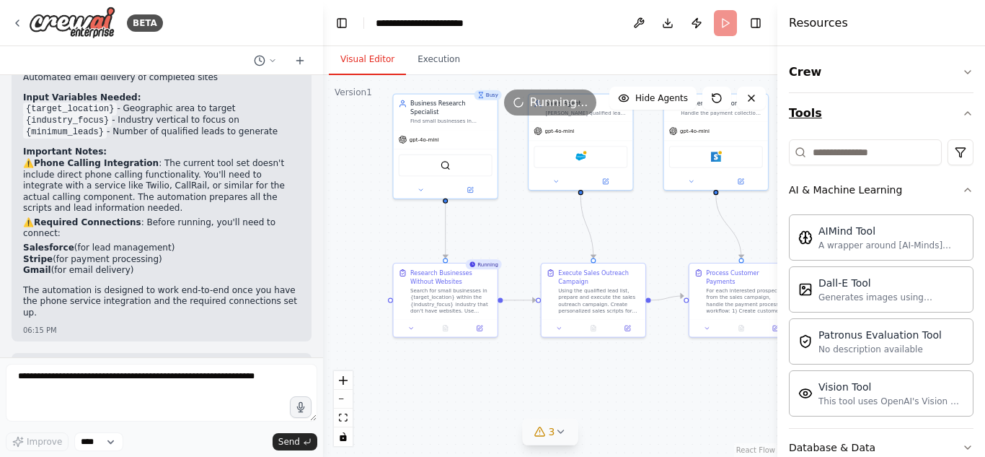
click at [962, 109] on icon "button" at bounding box center [968, 113] width 12 height 12
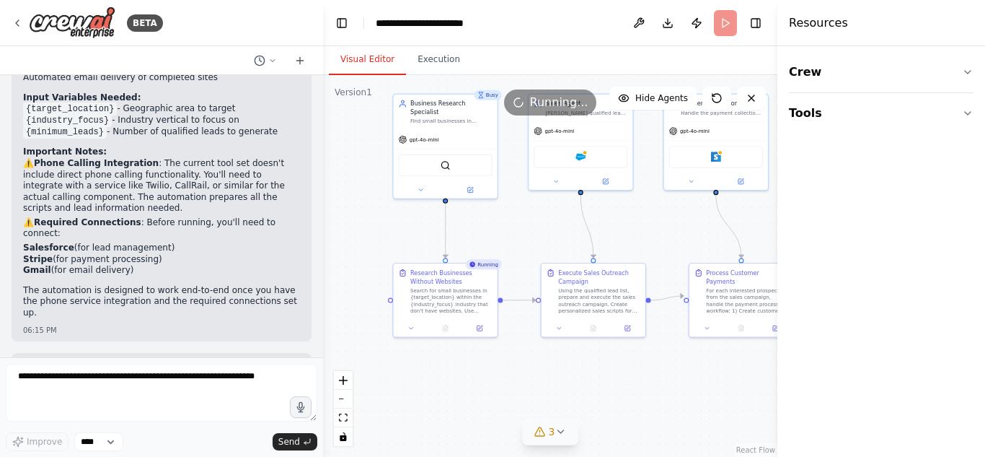
click at [724, 32] on header "**********" at bounding box center [550, 23] width 454 height 46
click at [632, 28] on button at bounding box center [639, 23] width 23 height 26
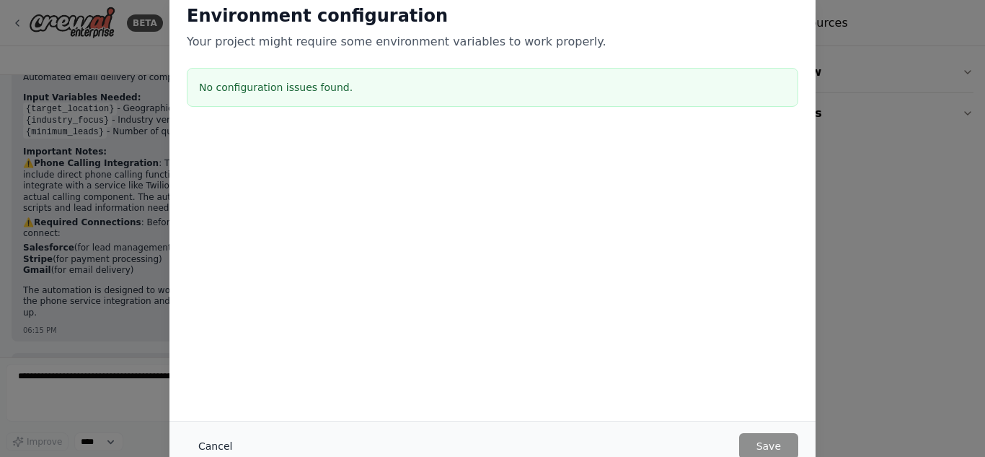
click at [208, 449] on button "Cancel" at bounding box center [215, 446] width 57 height 26
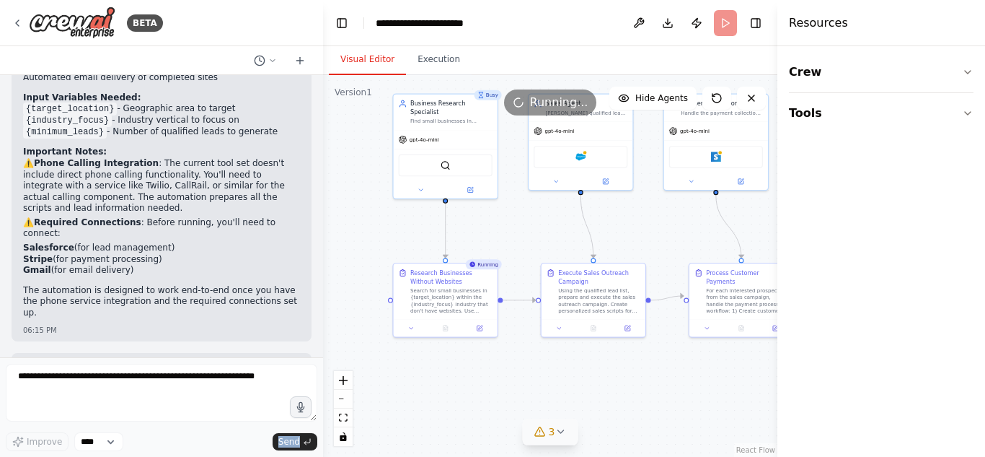
click at [208, 449] on div "Improve **** Send" at bounding box center [162, 441] width 312 height 19
drag, startPoint x: 497, startPoint y: 419, endPoint x: 273, endPoint y: 398, distance: 224.6
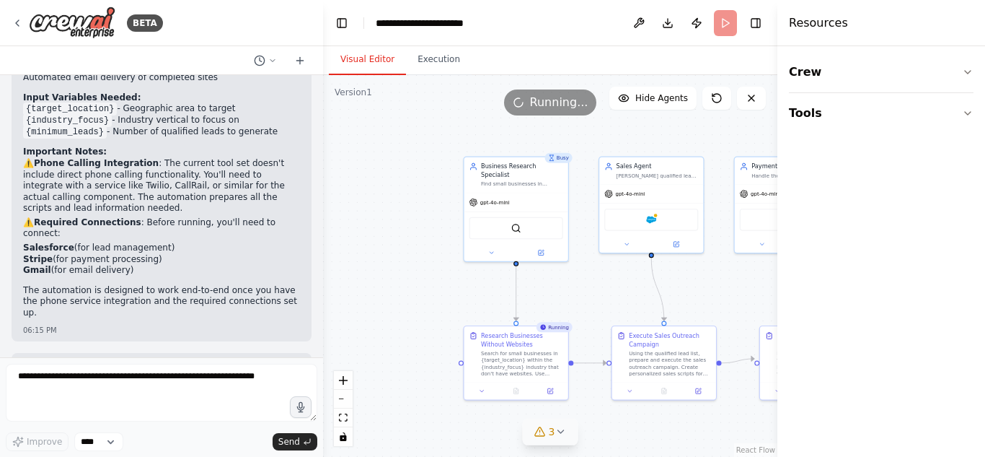
drag, startPoint x: 273, startPoint y: 398, endPoint x: 683, endPoint y: 438, distance: 411.6
click at [683, 438] on div ".deletable-edge-delete-btn { width: 20px; height: 20px; border: 0px solid #ffff…" at bounding box center [550, 266] width 454 height 382
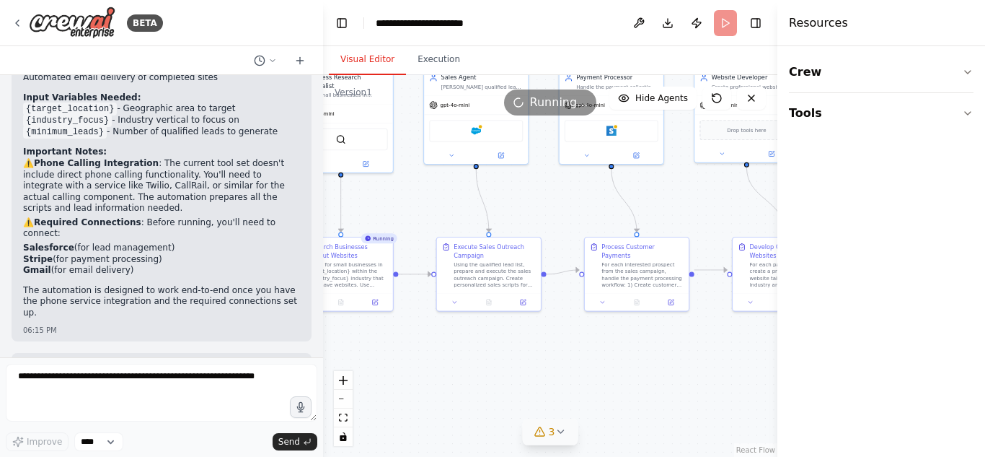
drag, startPoint x: 590, startPoint y: 280, endPoint x: 415, endPoint y: 190, distance: 196.8
click at [415, 190] on div ".deletable-edge-delete-btn { width: 20px; height: 20px; border: 0px solid #ffff…" at bounding box center [550, 266] width 454 height 382
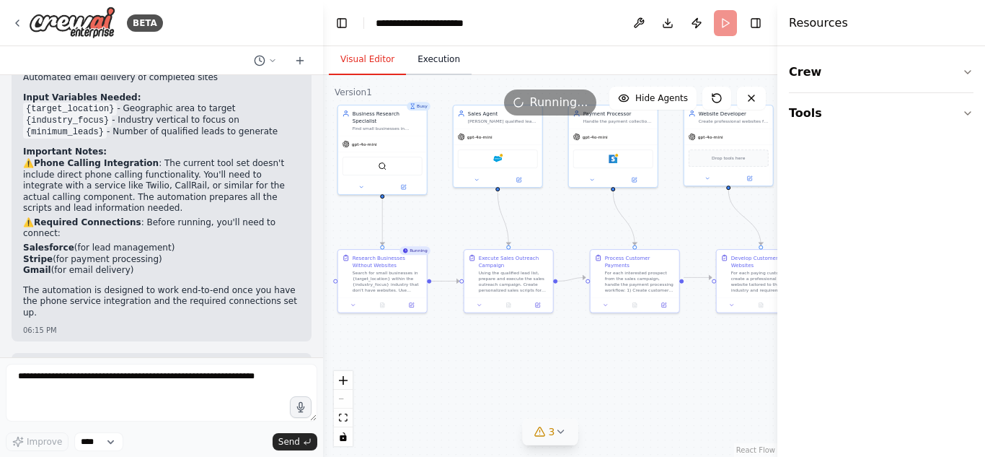
click at [431, 59] on button "Execution" at bounding box center [439, 60] width 66 height 30
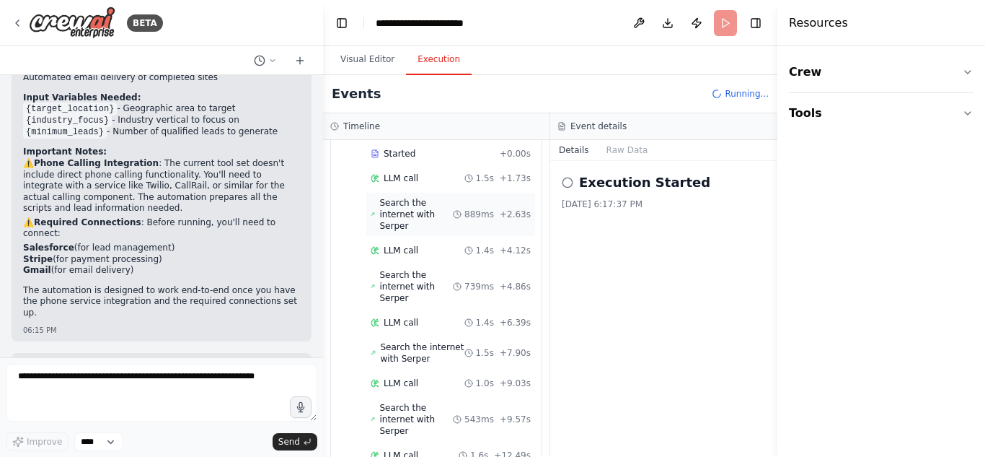
scroll to position [107, 0]
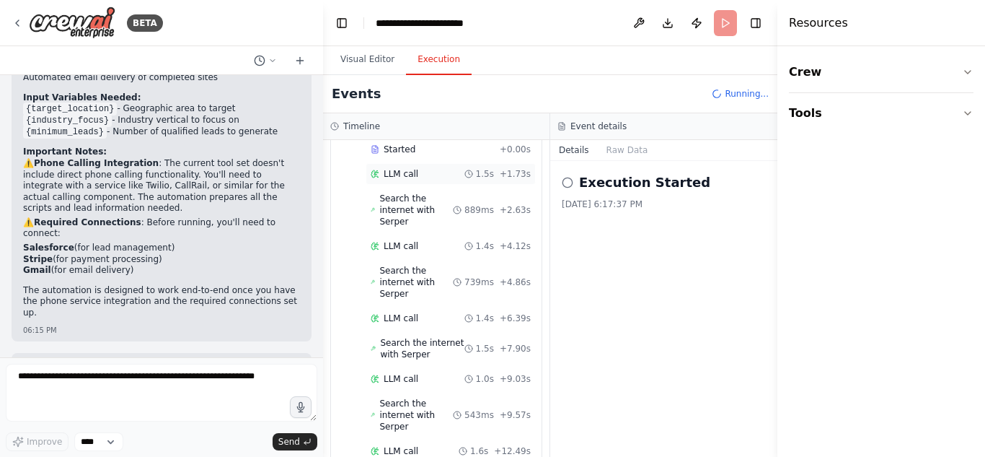
click at [412, 169] on span "LLM call" at bounding box center [401, 174] width 35 height 12
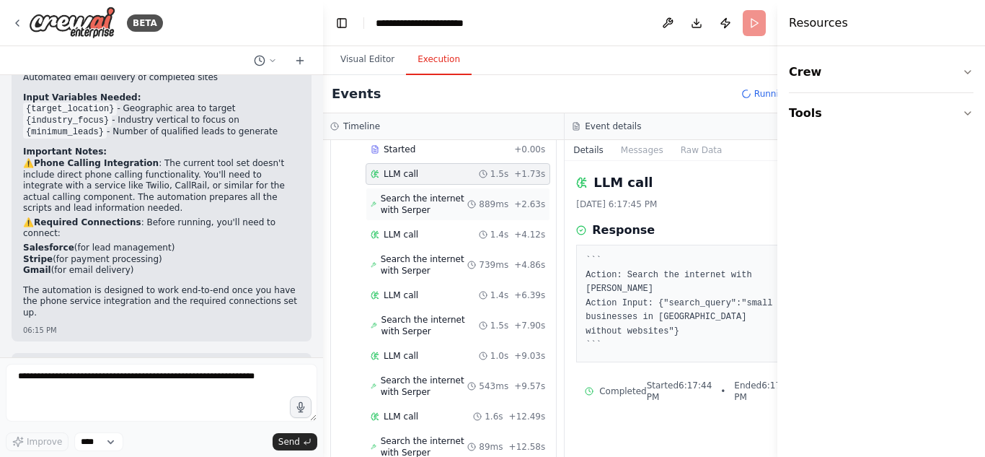
click at [415, 195] on span "Search the internet with Serper" at bounding box center [424, 204] width 87 height 23
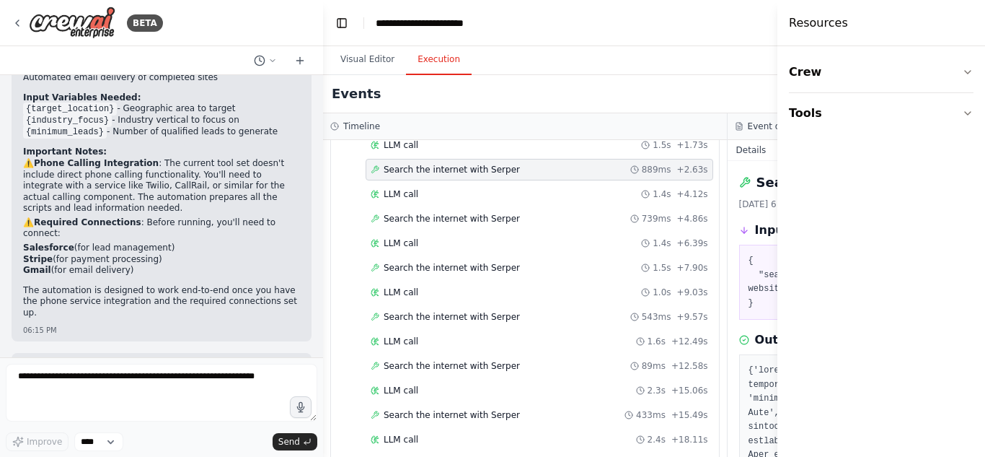
scroll to position [79, 0]
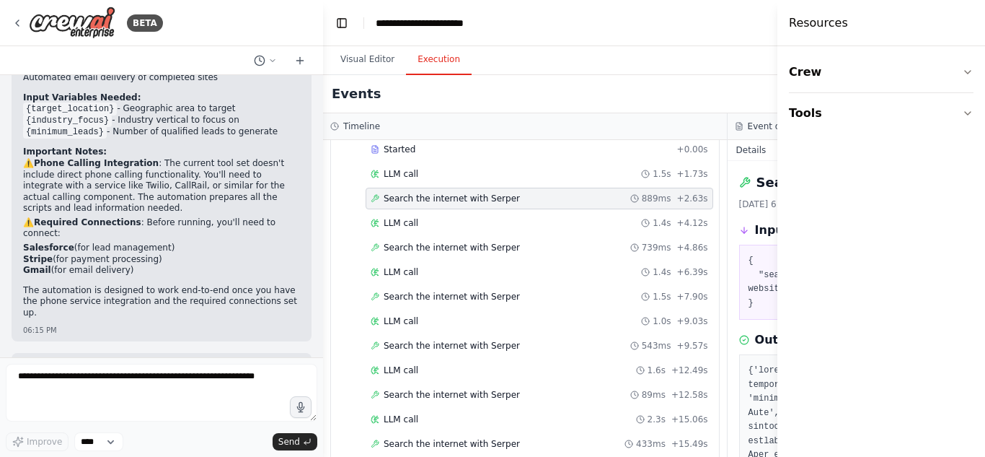
drag, startPoint x: 728, startPoint y: 333, endPoint x: 715, endPoint y: 335, distance: 13.3
click at [728, 335] on div "Search the internet with Serper 9/15/2025, 6:17:46 PM Input { "search_query": "…" at bounding box center [930, 309] width 405 height 296
click at [742, 316] on div "Search the internet with Serper 9/15/2025, 6:17:46 PM Input { "search_query": "…" at bounding box center [930, 309] width 405 height 296
click at [523, 219] on div "LLM call 1.4s + 4.12s" at bounding box center [540, 223] width 338 height 12
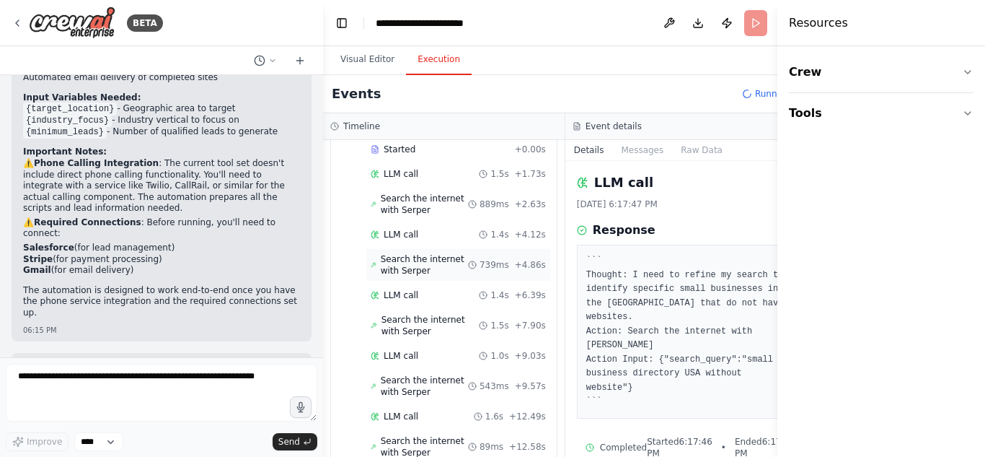
click at [444, 276] on span "Search the internet with Serper" at bounding box center [424, 264] width 87 height 23
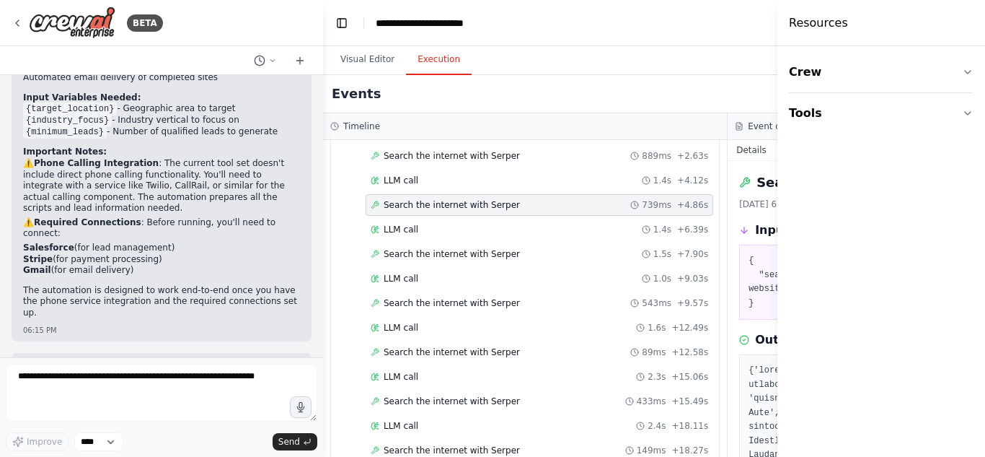
scroll to position [112, 0]
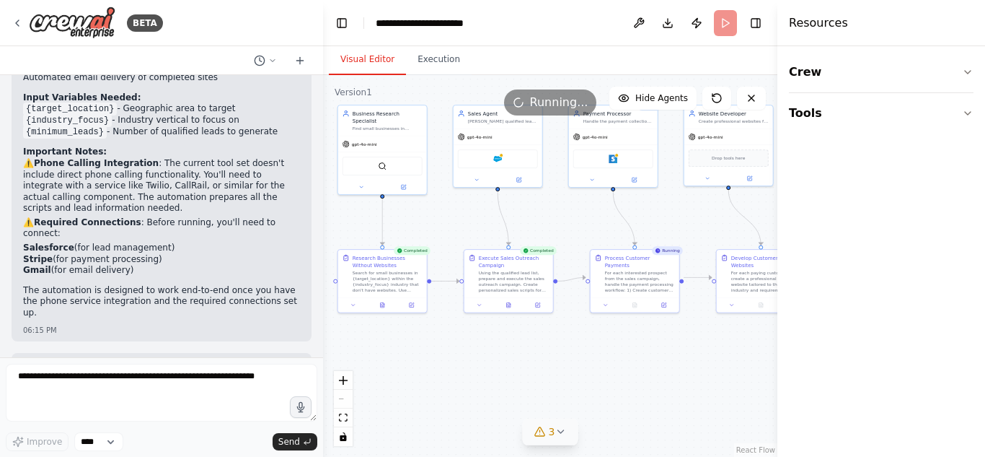
click at [374, 70] on button "Visual Editor" at bounding box center [367, 60] width 77 height 30
click at [550, 431] on span "3" at bounding box center [552, 431] width 6 height 14
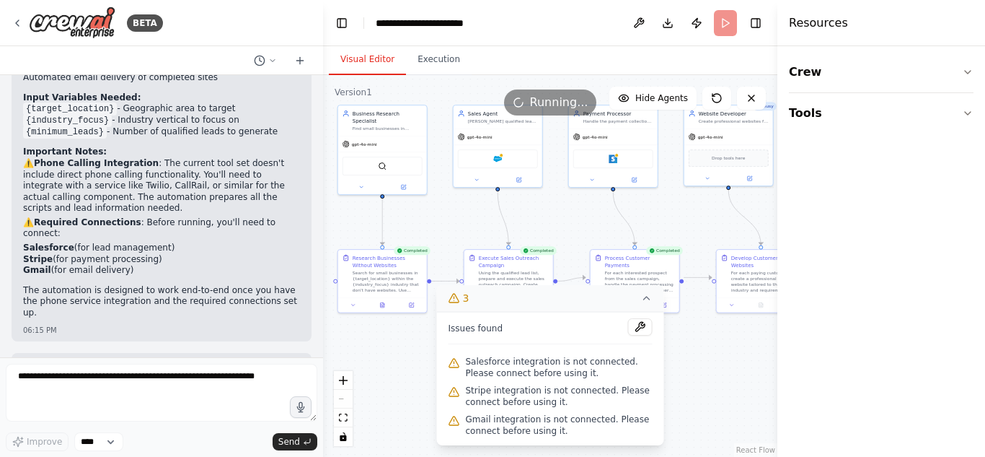
click at [643, 297] on icon at bounding box center [647, 298] width 12 height 12
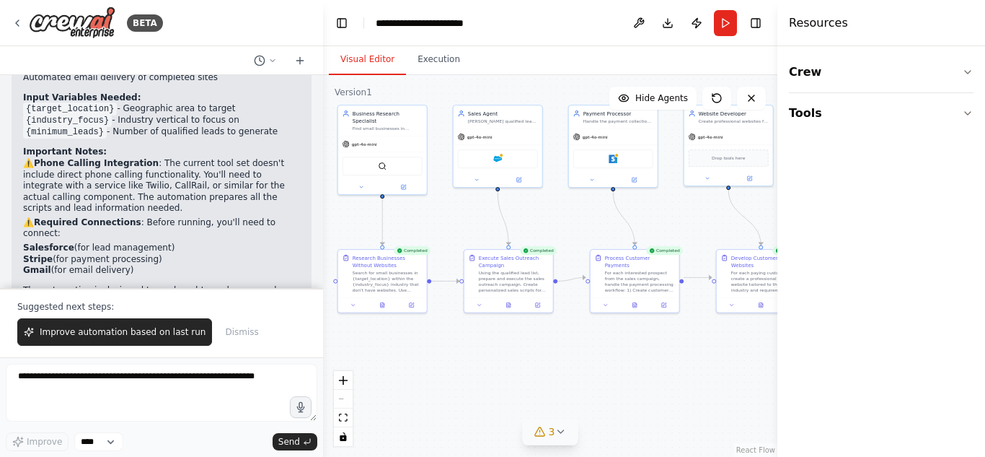
scroll to position [1560, 0]
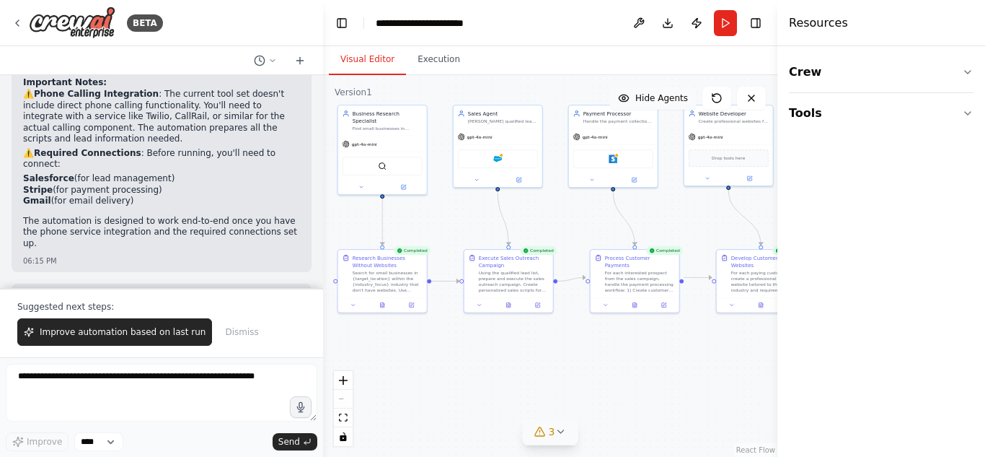
click at [669, 106] on button "Hide Agents" at bounding box center [653, 98] width 87 height 23
click at [669, 106] on button "Show Agents" at bounding box center [651, 98] width 91 height 23
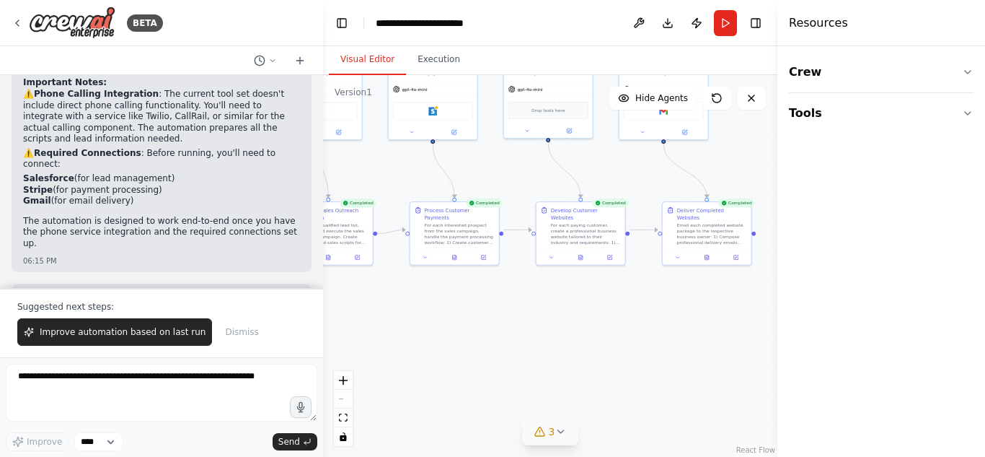
drag, startPoint x: 628, startPoint y: 354, endPoint x: 448, endPoint y: 307, distance: 186.5
click at [448, 307] on div ".deletable-edge-delete-btn { width: 20px; height: 20px; border: 0px solid #ffff…" at bounding box center [550, 266] width 454 height 382
click at [225, 335] on span "Dismiss" at bounding box center [241, 332] width 33 height 12
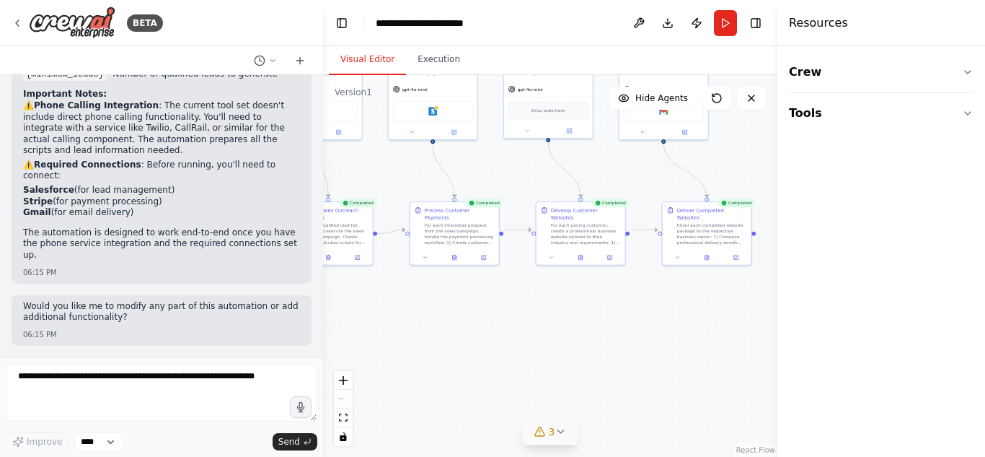
scroll to position [1490, 0]
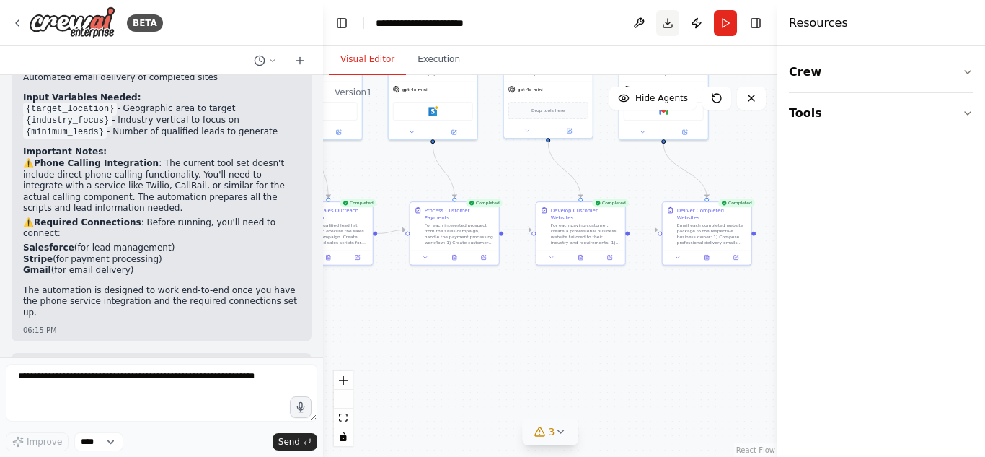
click at [667, 23] on button "Download" at bounding box center [667, 23] width 23 height 26
click at [673, 371] on div ".deletable-edge-delete-btn { width: 20px; height: 20px; border: 0px solid #ffff…" at bounding box center [550, 266] width 454 height 382
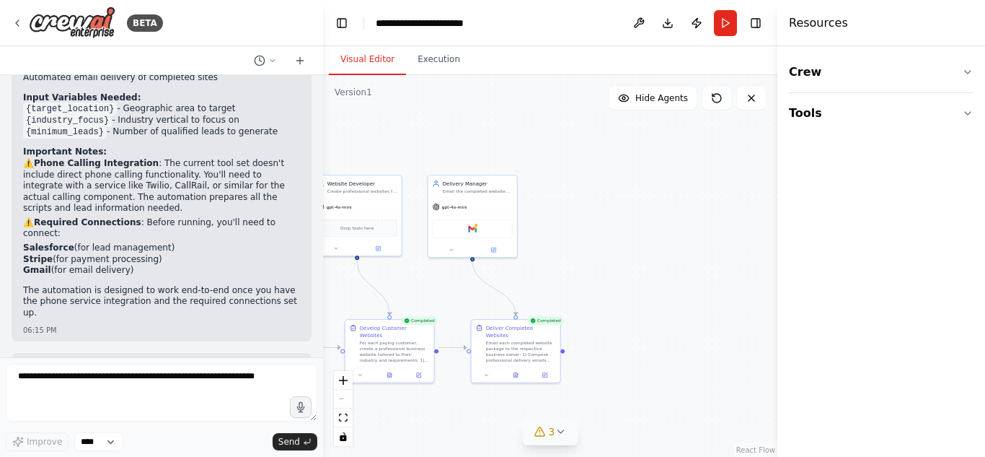
drag, startPoint x: 505, startPoint y: 401, endPoint x: 295, endPoint y: 475, distance: 222.7
click at [295, 456] on html "BETA The AI system will automatically search and find small businesses without …" at bounding box center [492, 228] width 985 height 457
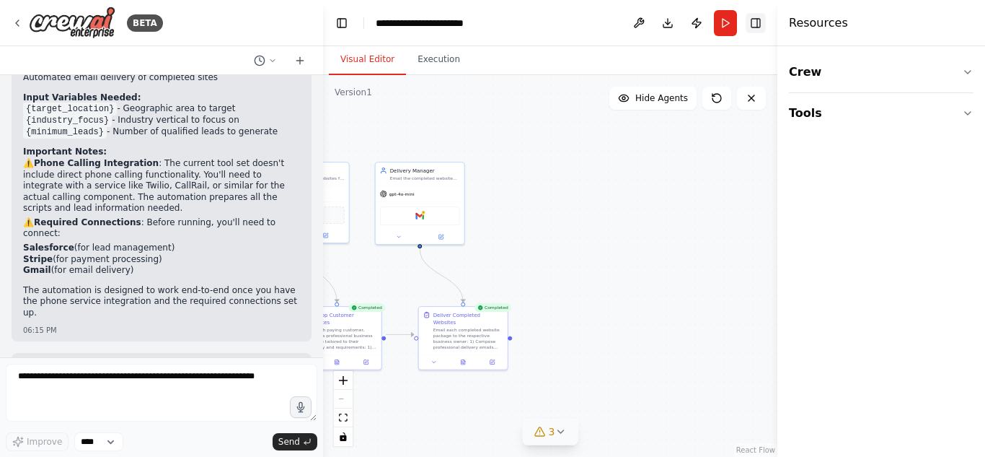
click at [756, 19] on button "Toggle Right Sidebar" at bounding box center [756, 23] width 20 height 20
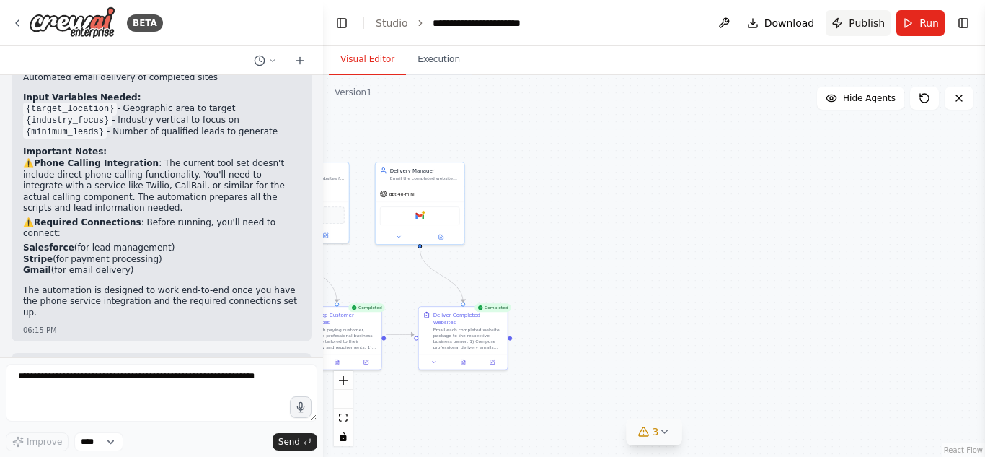
click at [854, 14] on button "Publish" at bounding box center [858, 23] width 65 height 26
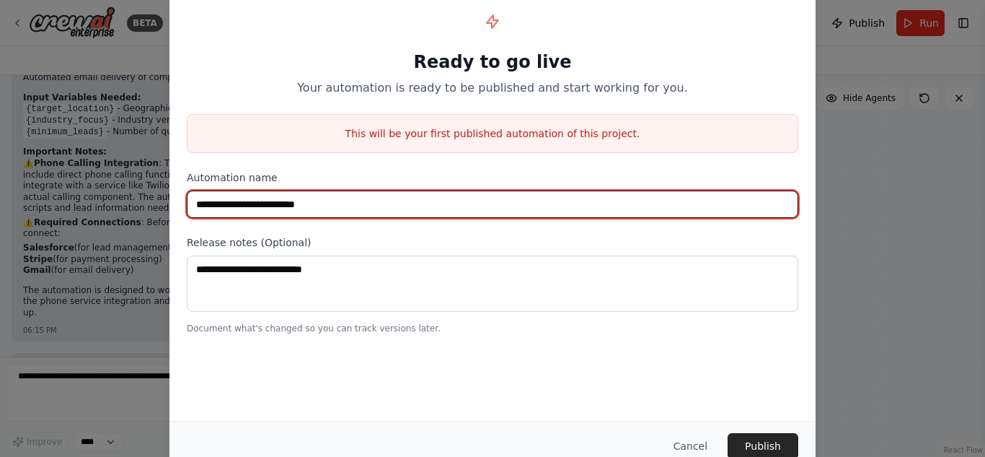
click at [449, 212] on input "**********" at bounding box center [493, 203] width 612 height 27
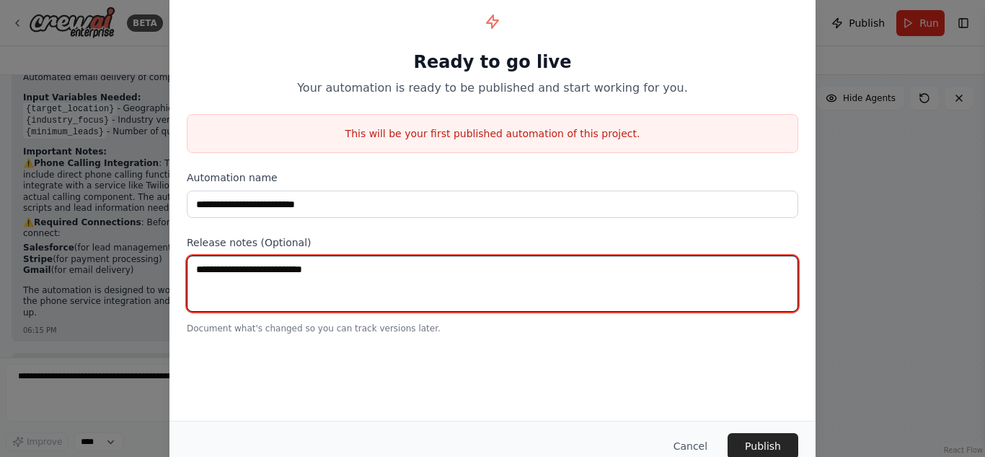
click at [511, 285] on textarea at bounding box center [493, 283] width 612 height 56
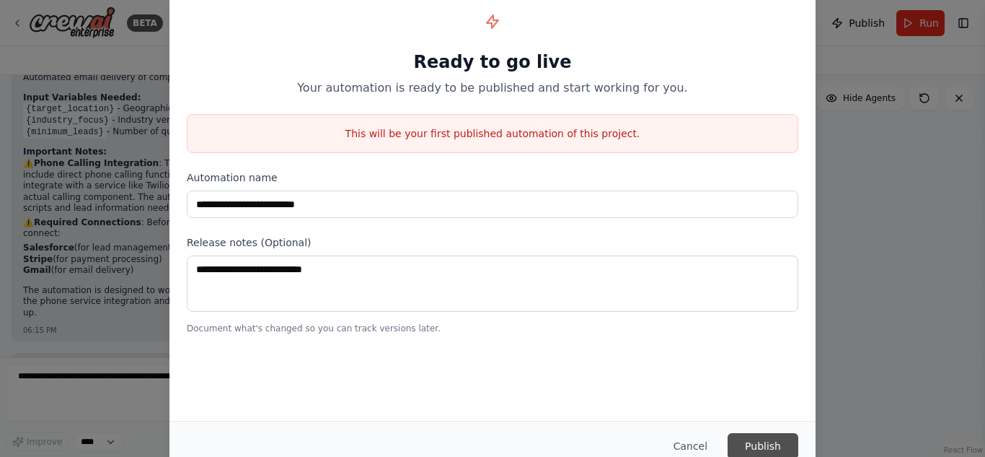
click at [762, 441] on button "Publish" at bounding box center [763, 446] width 71 height 26
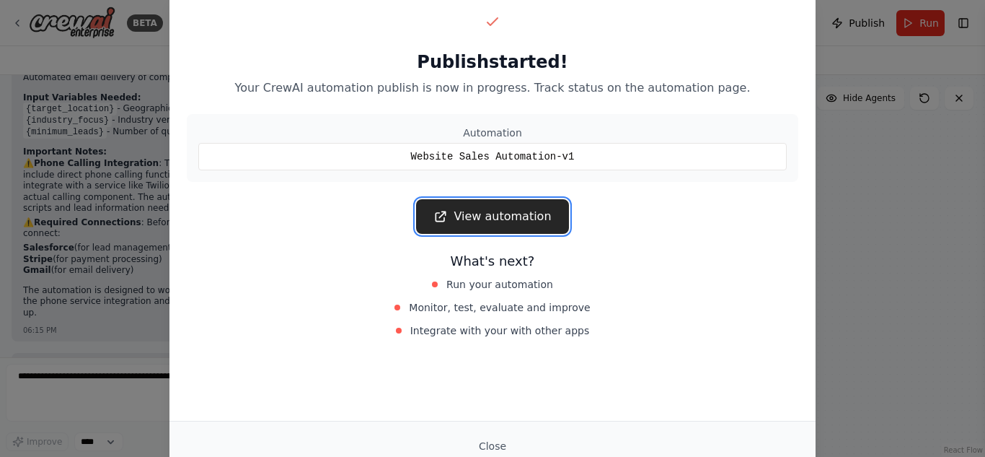
click at [539, 216] on link "View automation" at bounding box center [492, 216] width 152 height 35
click at [493, 449] on button "Close" at bounding box center [492, 446] width 50 height 26
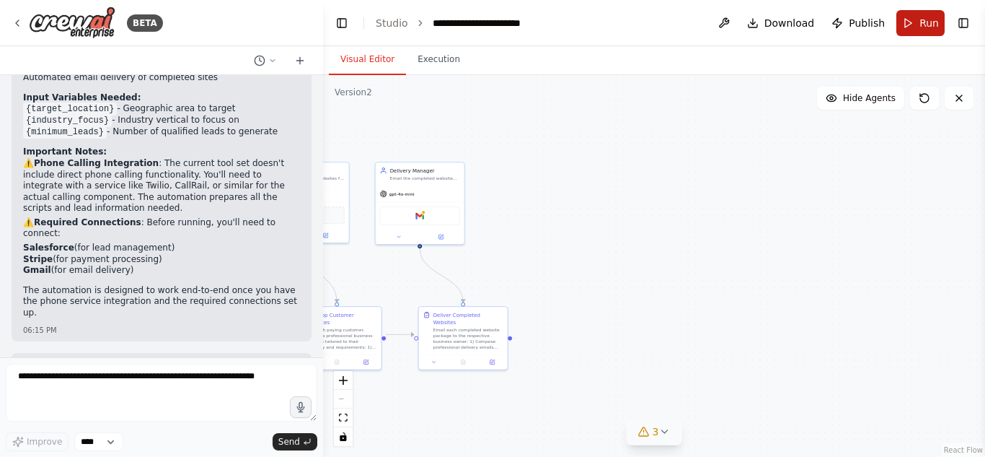
click at [906, 30] on button "Run" at bounding box center [921, 23] width 48 height 26
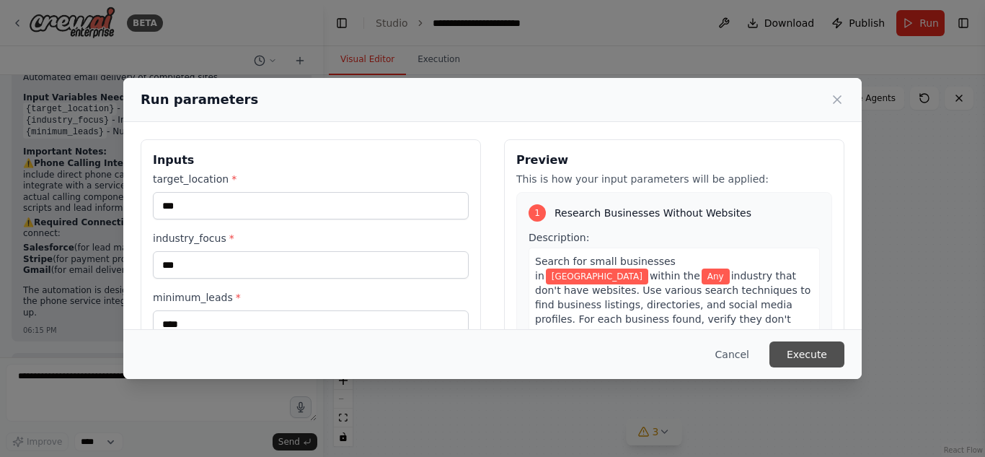
click at [805, 352] on button "Execute" at bounding box center [807, 354] width 75 height 26
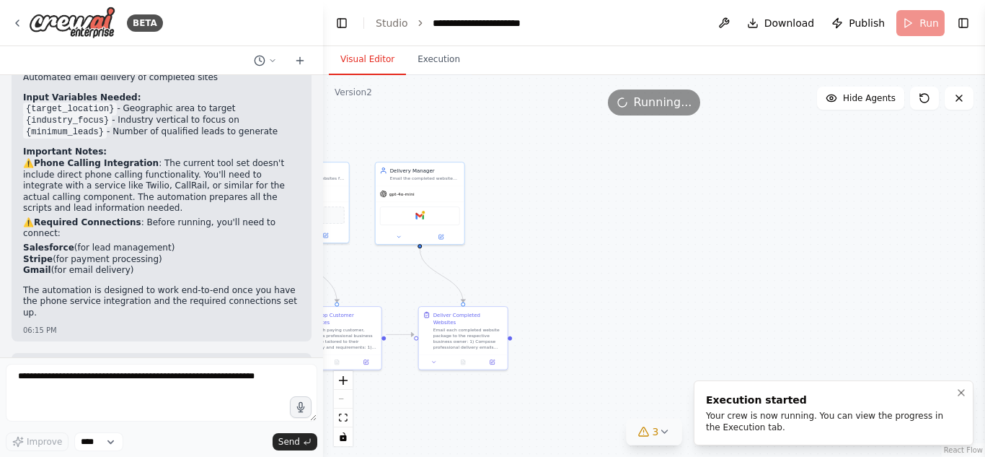
click at [763, 428] on div "Your crew is now running. You can view the progress in the Execution tab." at bounding box center [831, 421] width 250 height 23
click at [794, 427] on div "Your crew is now running. You can view the progress in the Execution tab." at bounding box center [831, 421] width 250 height 23
click at [964, 22] on button "Toggle Right Sidebar" at bounding box center [964, 23] width 20 height 20
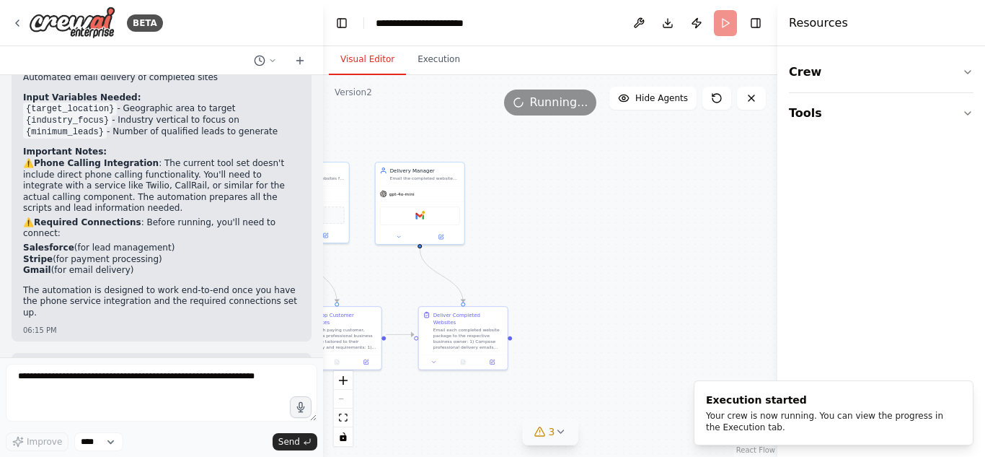
click at [694, 251] on div ".deletable-edge-delete-btn { width: 20px; height: 20px; border: 0px solid #ffff…" at bounding box center [550, 266] width 454 height 382
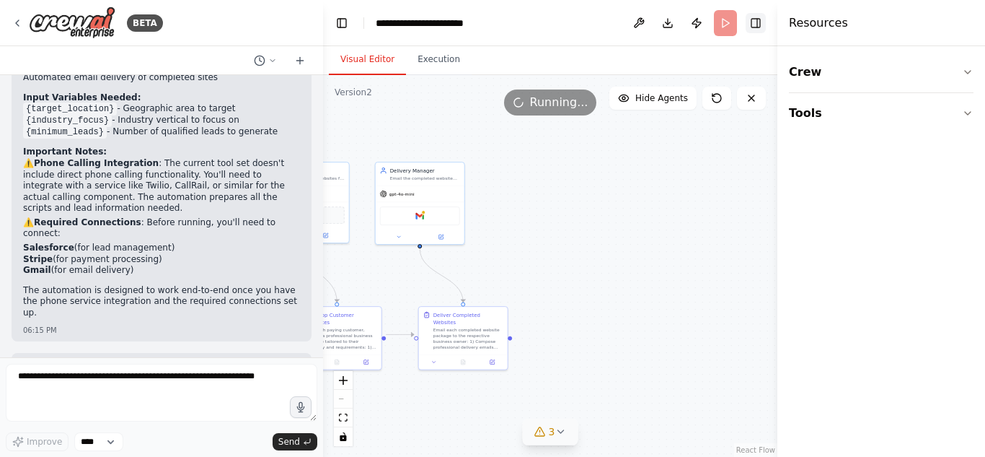
click at [753, 23] on button "Toggle Right Sidebar" at bounding box center [756, 23] width 20 height 20
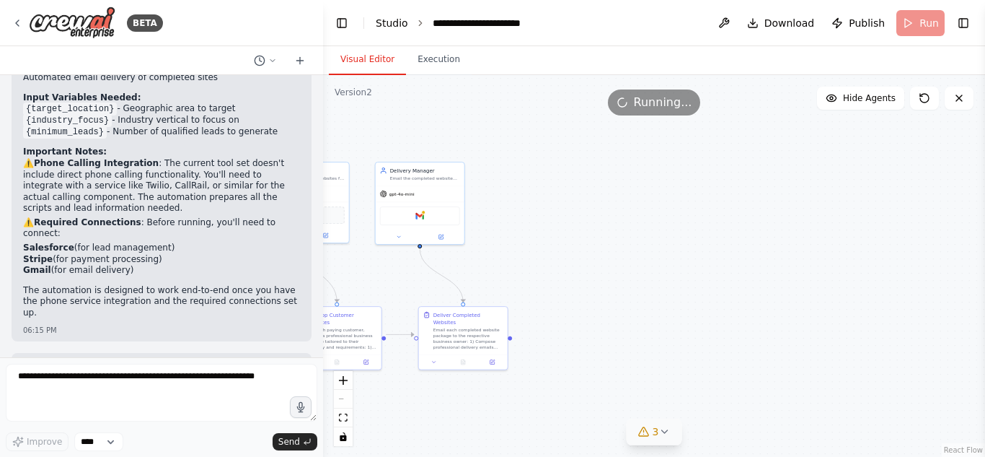
click at [398, 22] on link "Studio" at bounding box center [392, 23] width 32 height 12
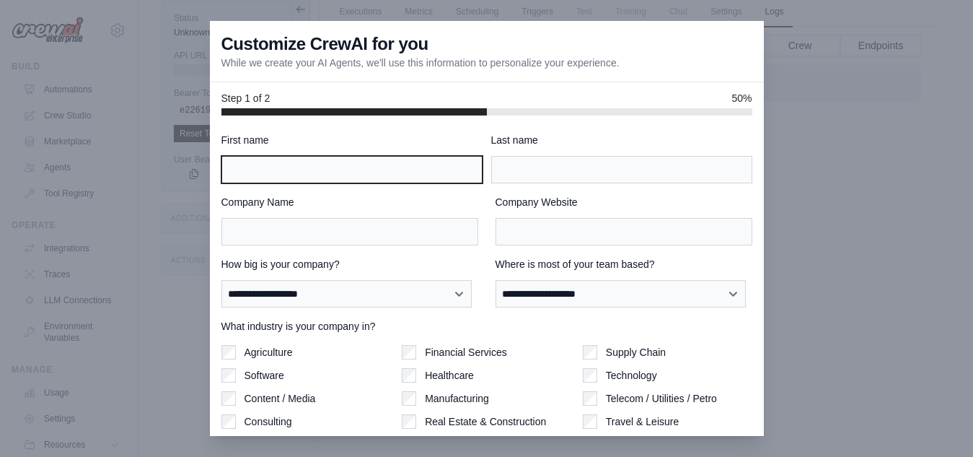
click at [368, 172] on input "First name" at bounding box center [351, 169] width 261 height 27
type input "*****"
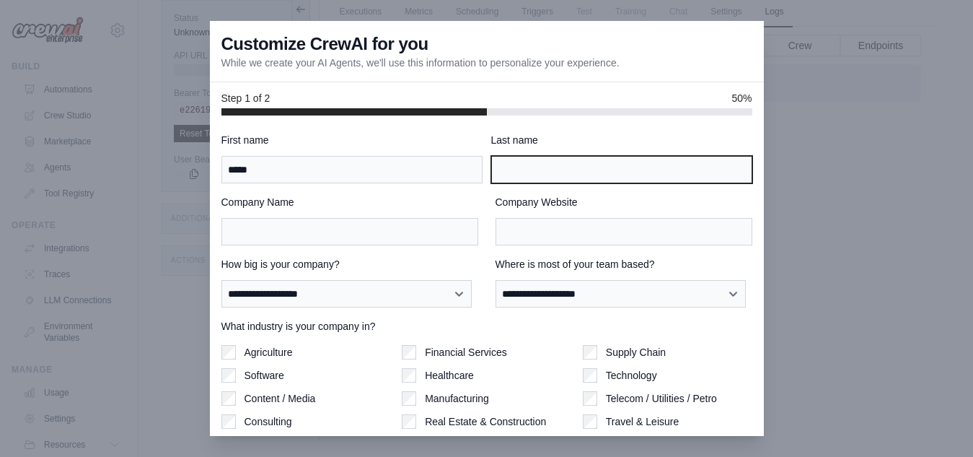
click at [578, 159] on input "Last name" at bounding box center [621, 169] width 261 height 27
type input "******"
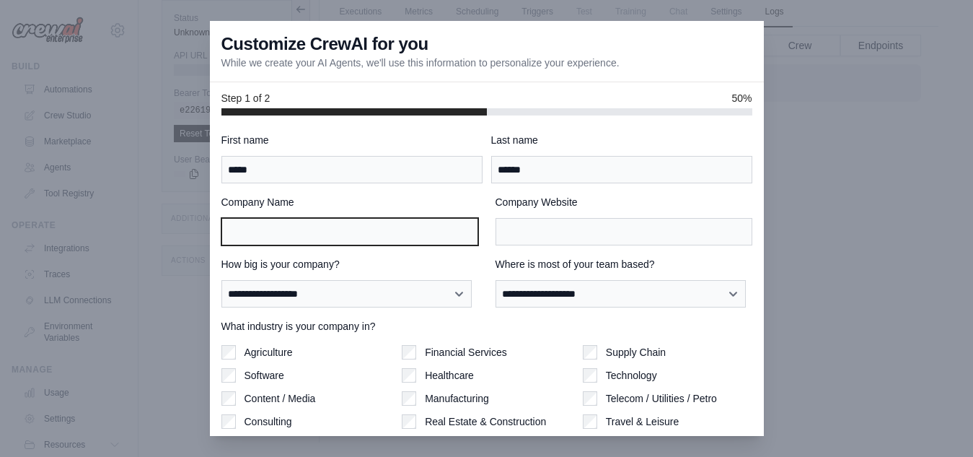
click at [362, 229] on input "Company Name" at bounding box center [349, 231] width 257 height 27
type input "*********"
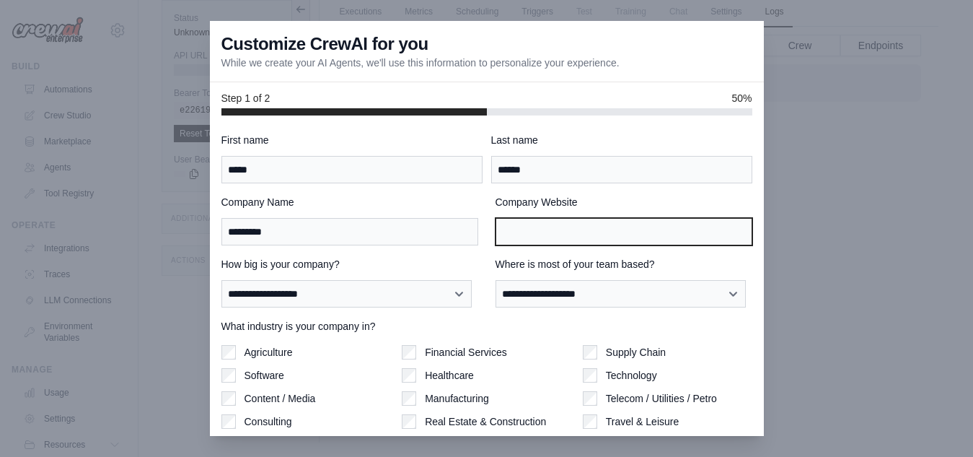
click at [530, 237] on input "Company Website" at bounding box center [624, 231] width 257 height 27
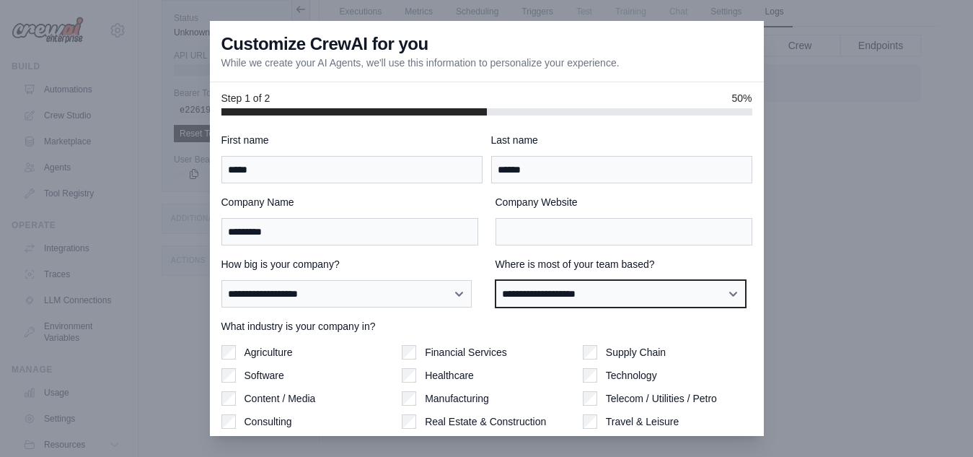
click at [516, 294] on select "**********" at bounding box center [621, 293] width 251 height 27
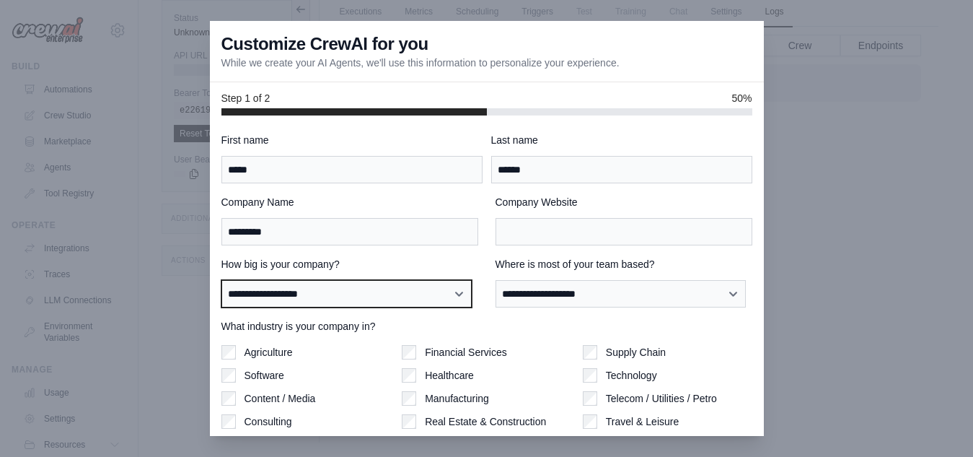
click at [439, 307] on select "**********" at bounding box center [346, 293] width 251 height 27
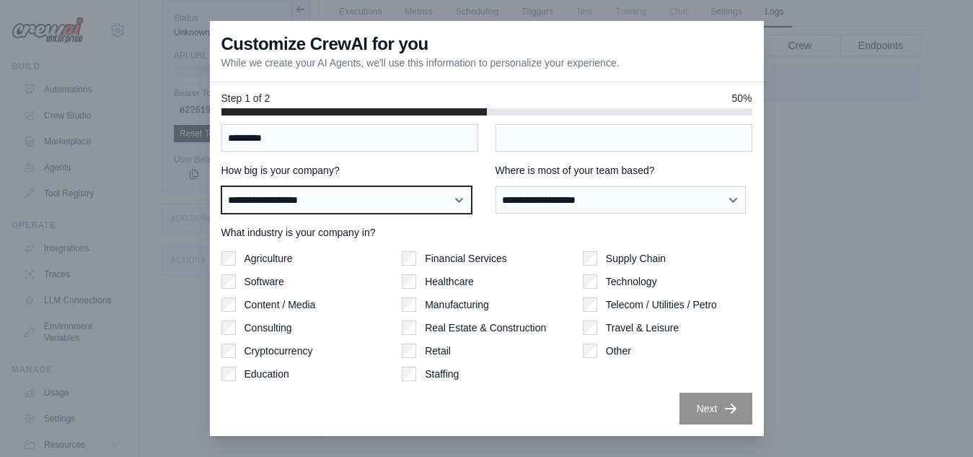
click at [397, 198] on select "**********" at bounding box center [346, 199] width 251 height 27
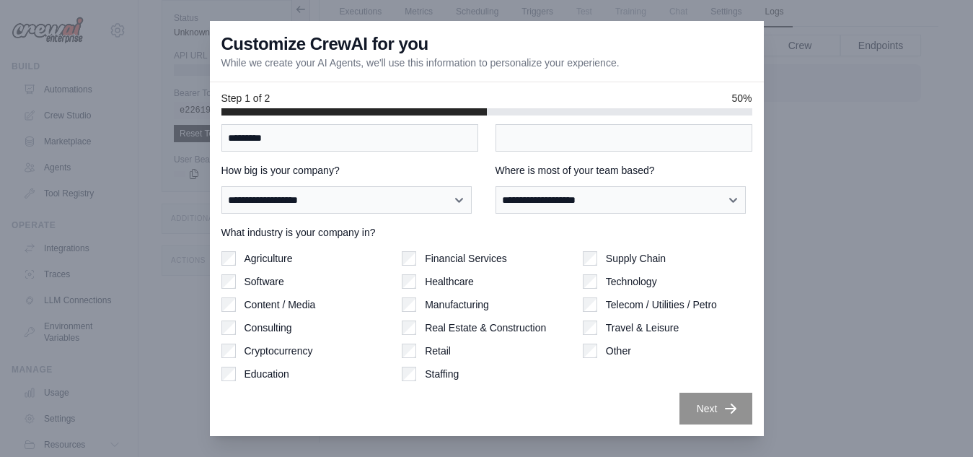
click at [624, 238] on label "What industry is your company in?" at bounding box center [486, 232] width 531 height 14
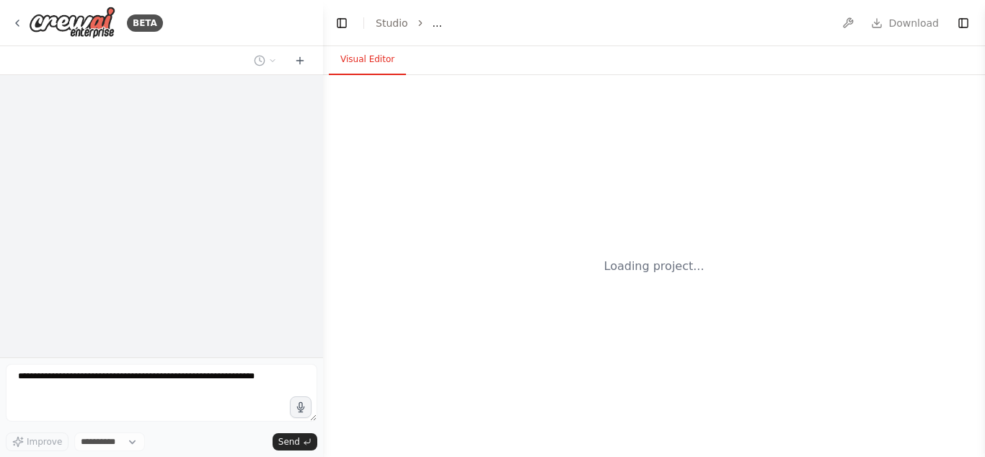
select select "****"
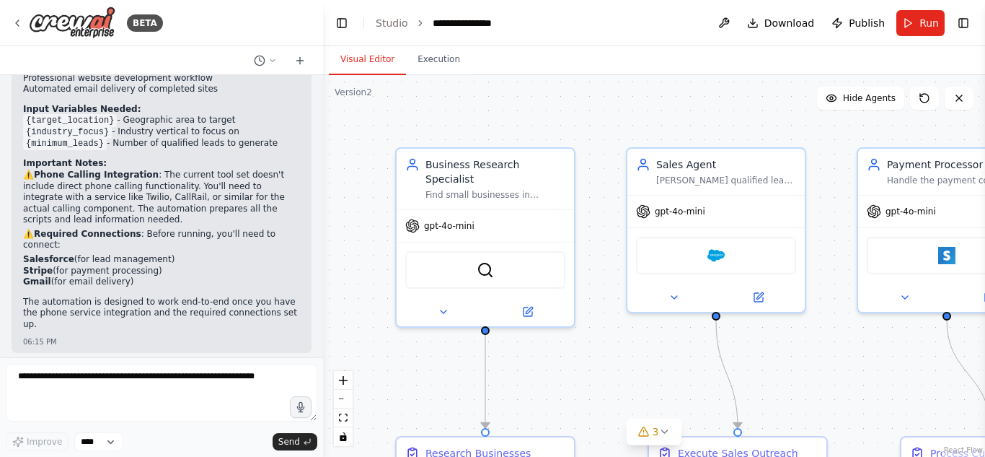
scroll to position [1490, 0]
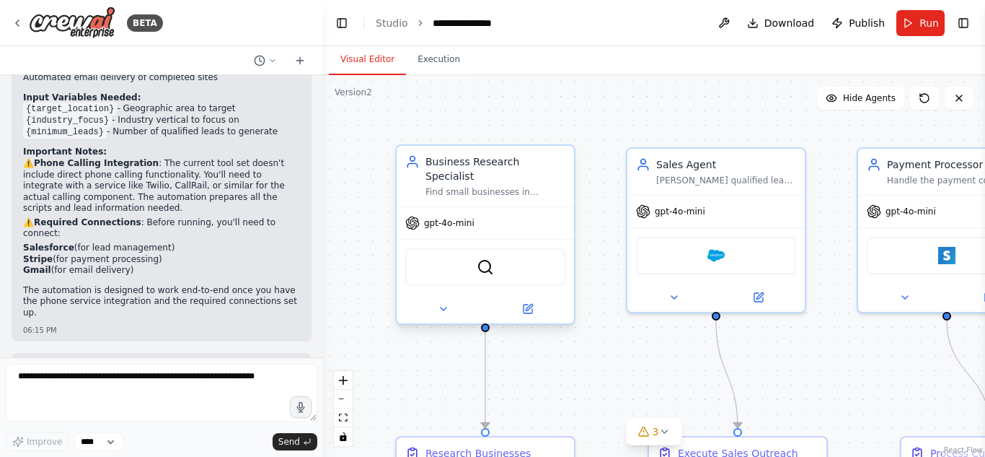
click at [535, 252] on div "SerperDevTool" at bounding box center [485, 267] width 160 height 38
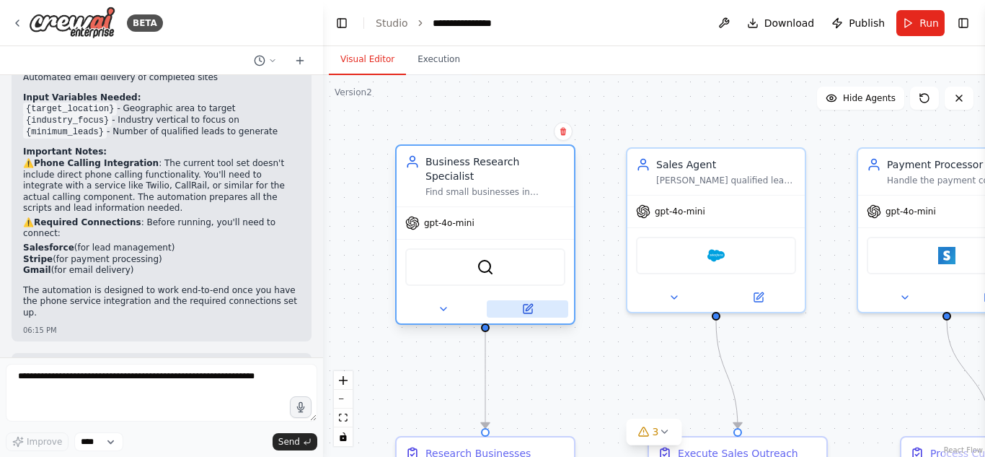
click at [525, 304] on icon at bounding box center [528, 308] width 9 height 9
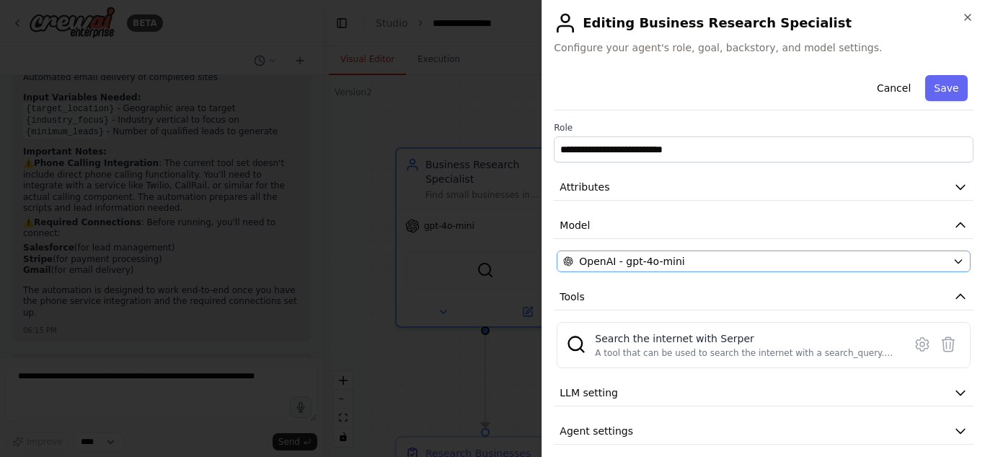
scroll to position [11, 0]
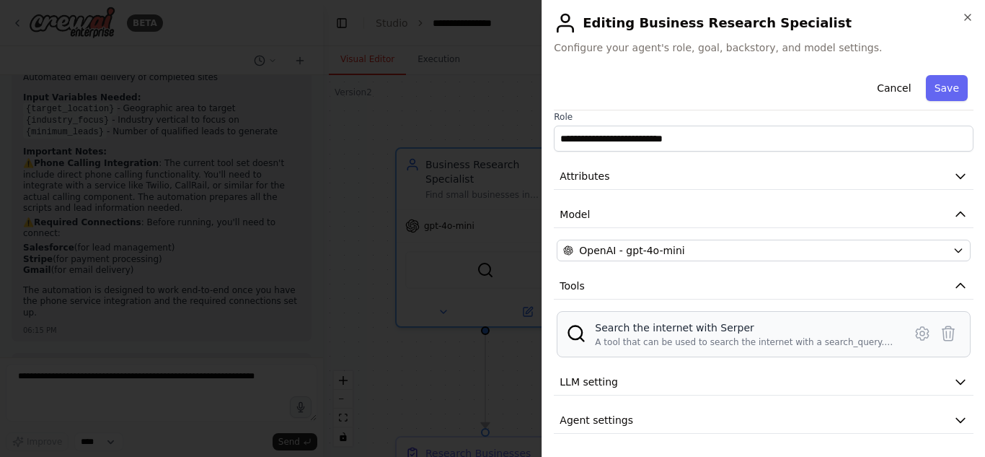
click at [718, 340] on div "A tool that can be used to search the internet with a search_query. Supports di…" at bounding box center [745, 342] width 300 height 12
click at [938, 84] on button "Save" at bounding box center [947, 88] width 42 height 26
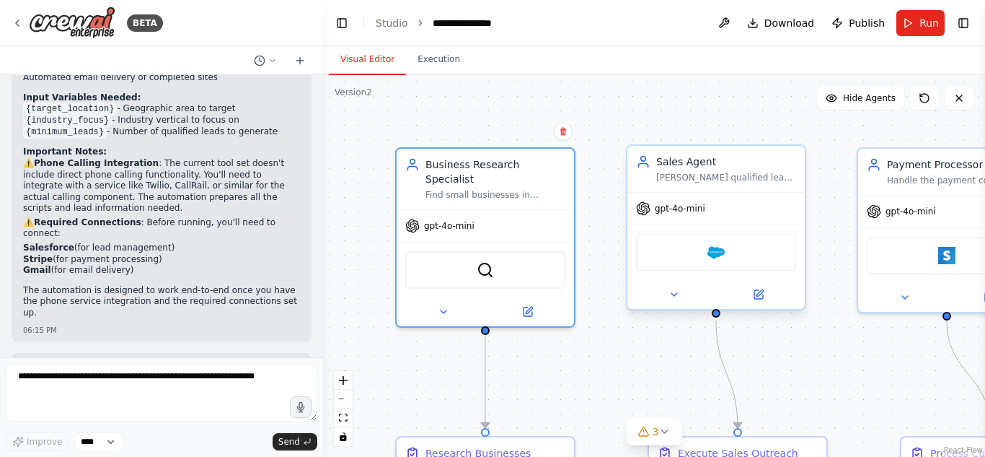
click at [737, 218] on div "gpt-4o-mini" at bounding box center [716, 209] width 177 height 32
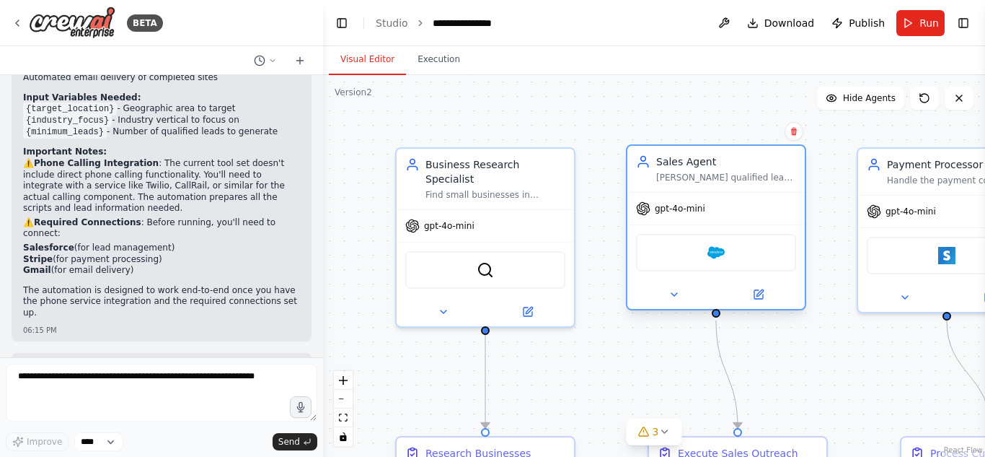
click at [738, 208] on div "gpt-4o-mini" at bounding box center [716, 209] width 177 height 32
click at [731, 180] on div "[PERSON_NAME] qualified leads into paying customers by following the sales scri…" at bounding box center [726, 178] width 140 height 12
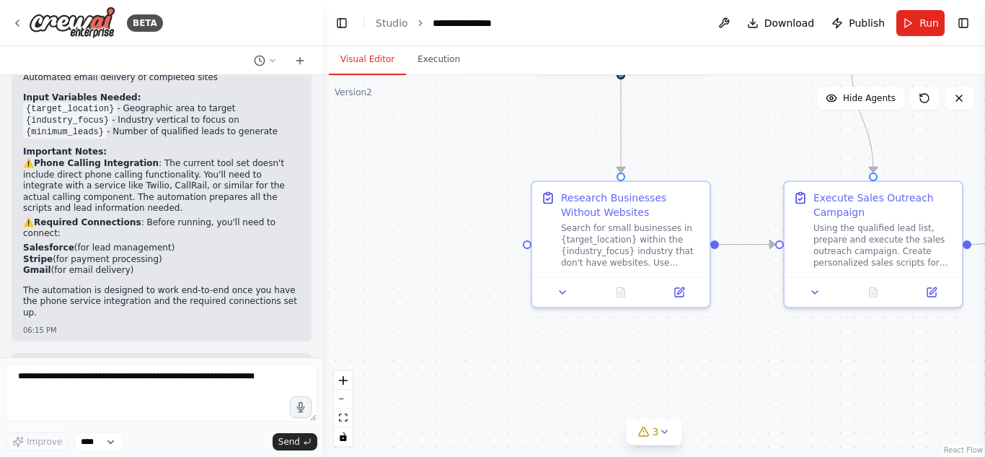
drag, startPoint x: 801, startPoint y: 368, endPoint x: 937, endPoint y: 113, distance: 288.5
click at [937, 113] on div ".deletable-edge-delete-btn { width: 20px; height: 20px; border: 0px solid #ffff…" at bounding box center [654, 266] width 662 height 382
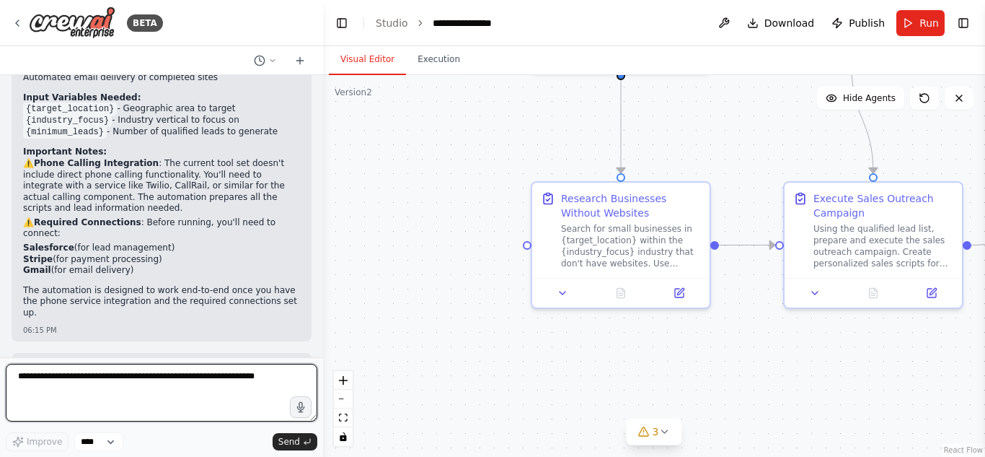
click at [76, 385] on textarea at bounding box center [162, 393] width 312 height 58
type textarea "**********"
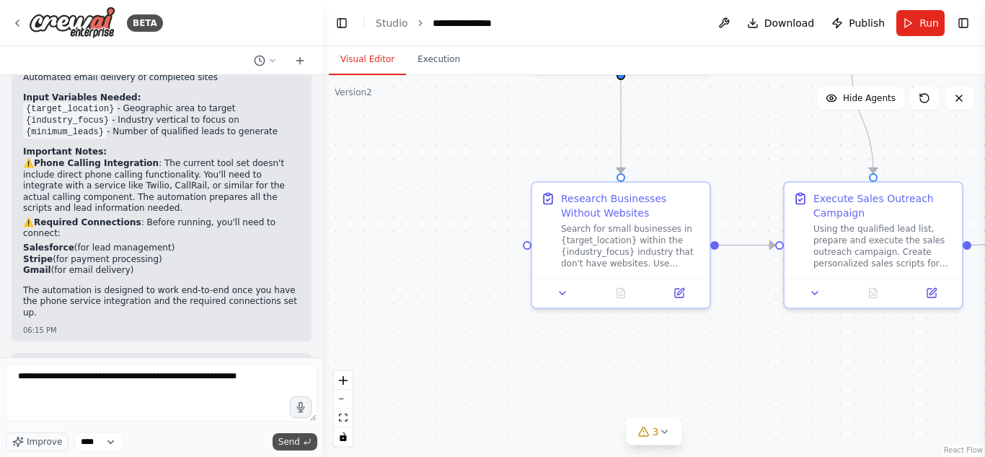
click at [299, 443] on span "Send" at bounding box center [289, 442] width 22 height 12
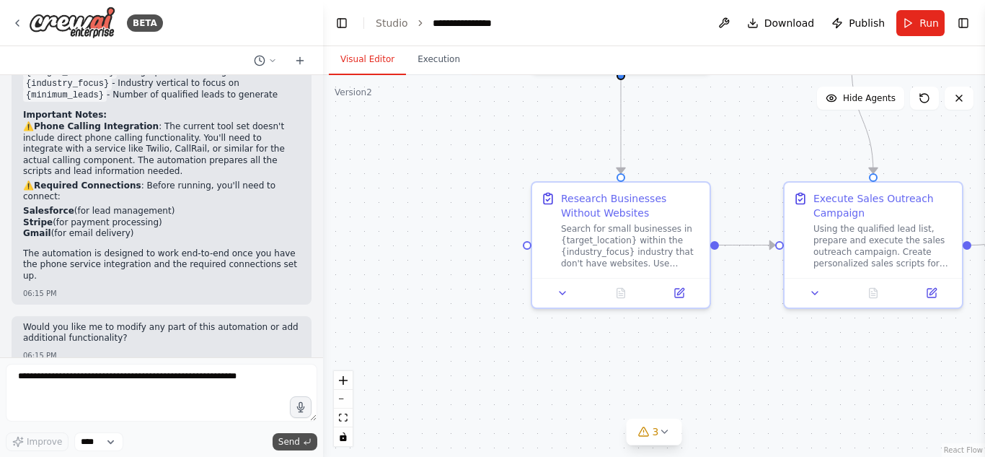
scroll to position [1579, 0]
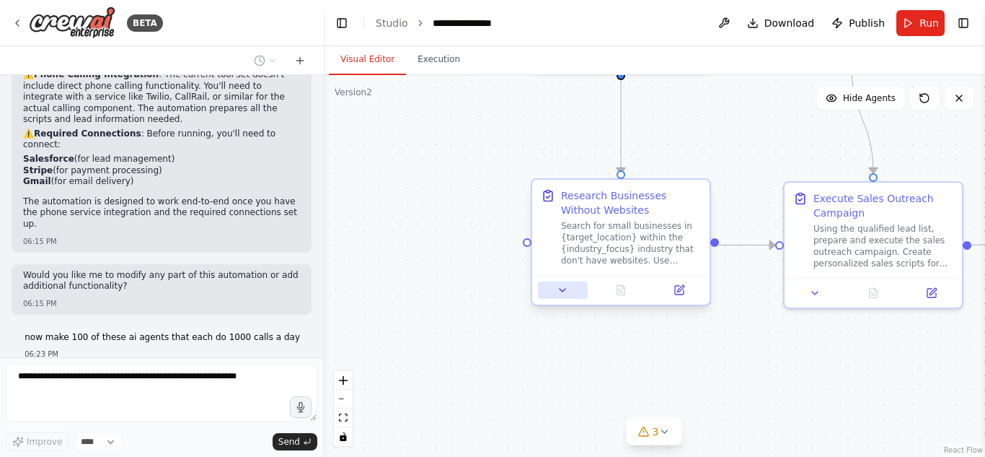
click at [566, 296] on button at bounding box center [563, 289] width 50 height 17
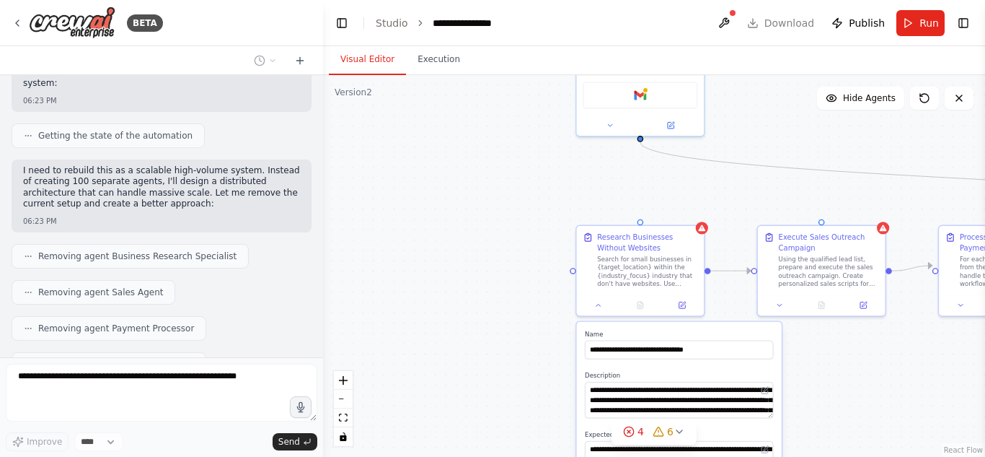
scroll to position [2016, 0]
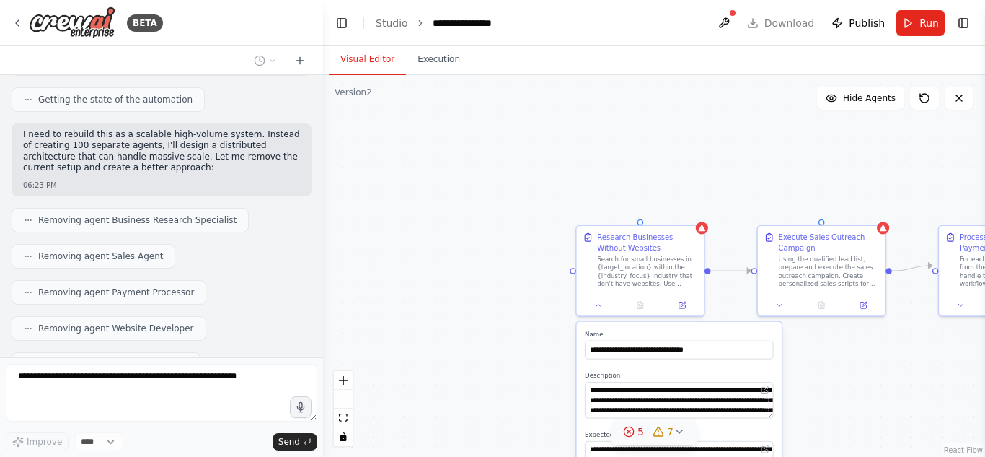
drag, startPoint x: 514, startPoint y: 333, endPoint x: 627, endPoint y: 434, distance: 150.7
click at [627, 434] on icon at bounding box center [629, 432] width 12 height 12
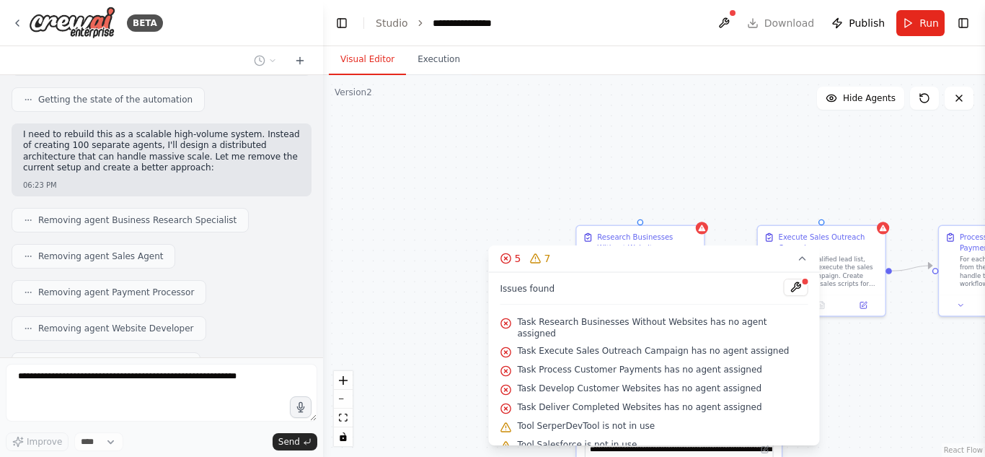
scroll to position [2115, 0]
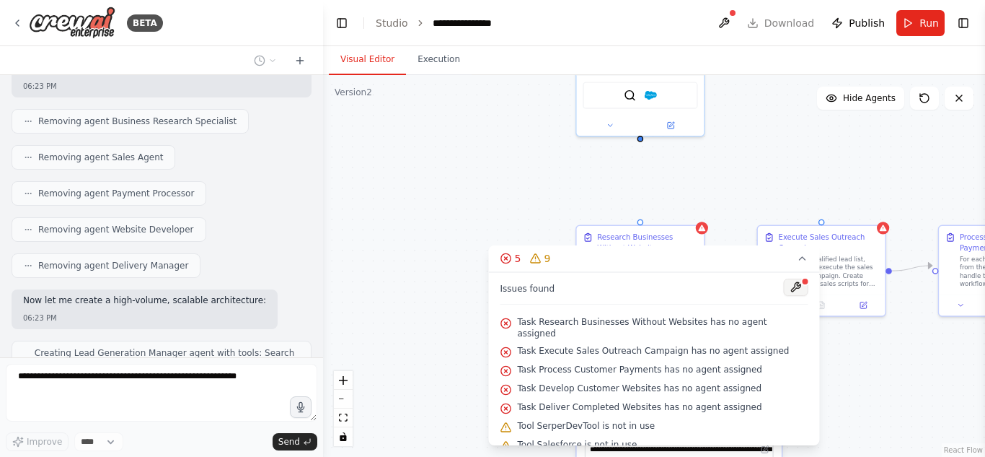
click at [786, 288] on button at bounding box center [796, 286] width 25 height 17
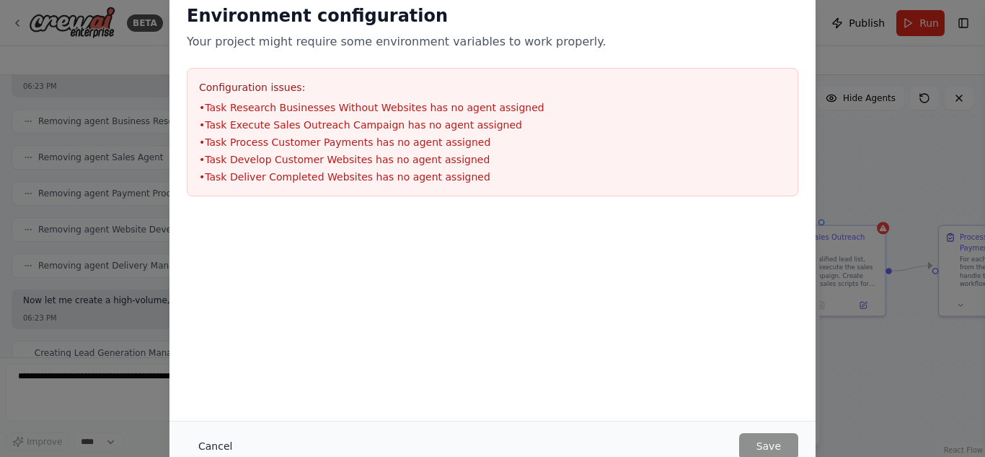
click at [217, 439] on button "Cancel" at bounding box center [215, 446] width 57 height 26
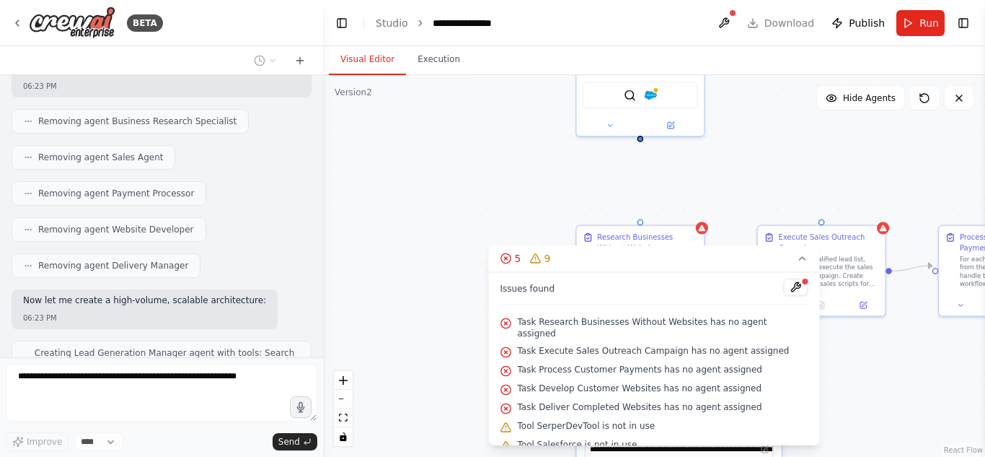
scroll to position [2163, 0]
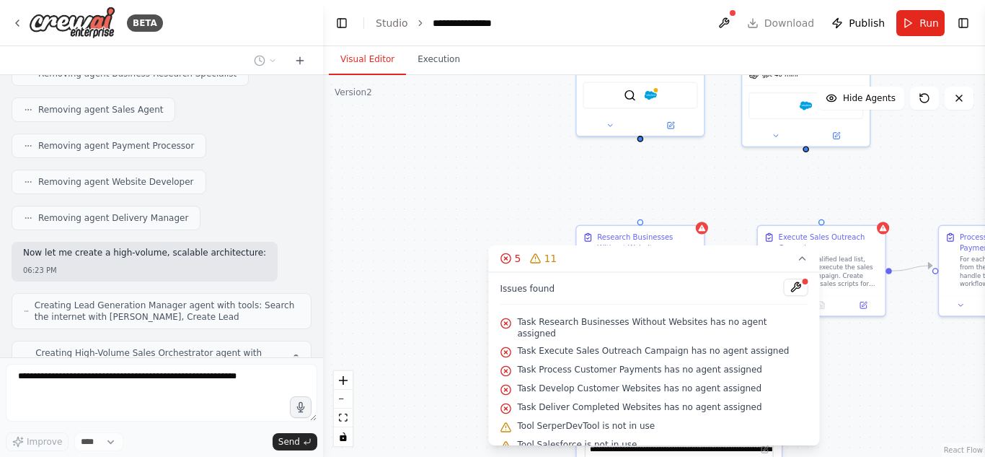
click at [845, 360] on div ".deletable-edge-delete-btn { width: 20px; height: 20px; border: 0px solid #ffff…" at bounding box center [654, 266] width 662 height 382
click at [799, 253] on icon at bounding box center [803, 258] width 12 height 12
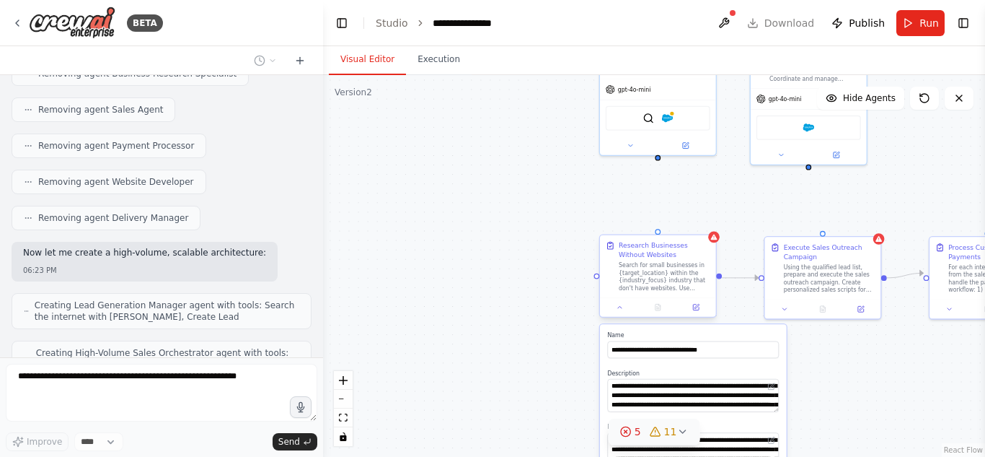
scroll to position [2210, 0]
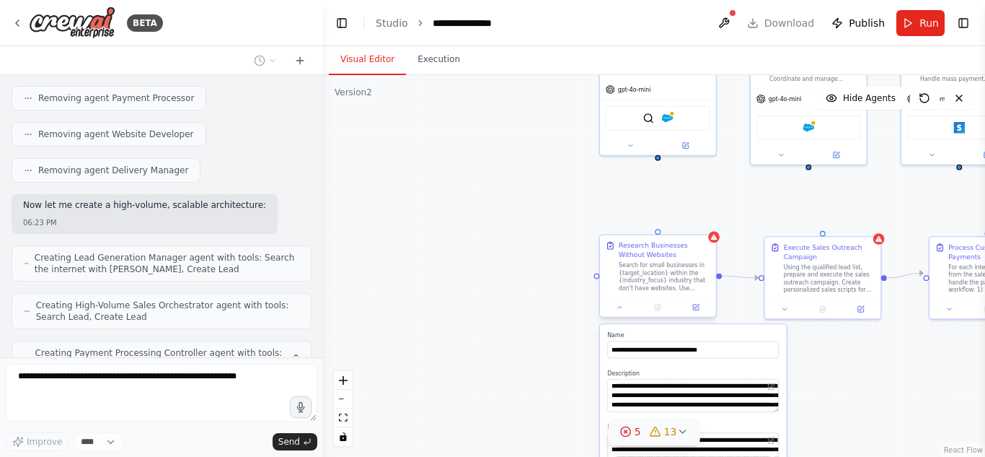
click at [612, 315] on div at bounding box center [658, 306] width 116 height 19
click at [625, 309] on button at bounding box center [620, 308] width 32 height 12
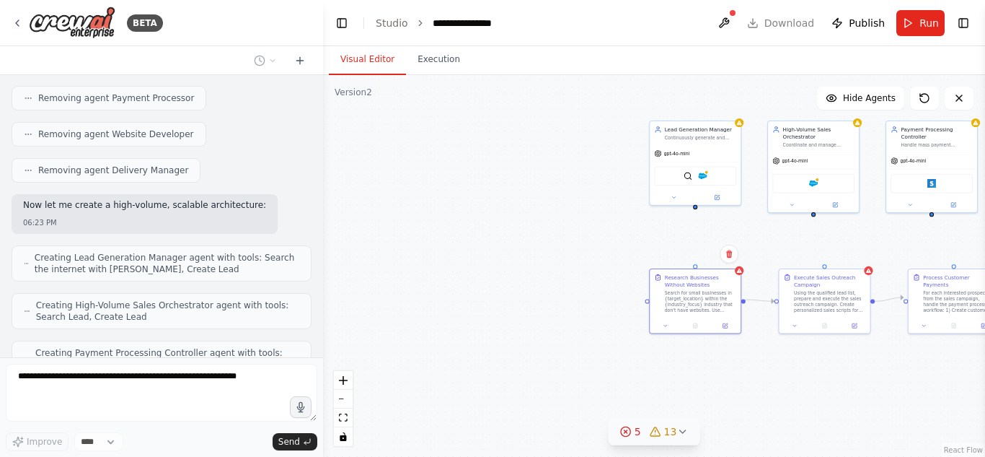
drag, startPoint x: 832, startPoint y: 386, endPoint x: 542, endPoint y: 363, distance: 290.9
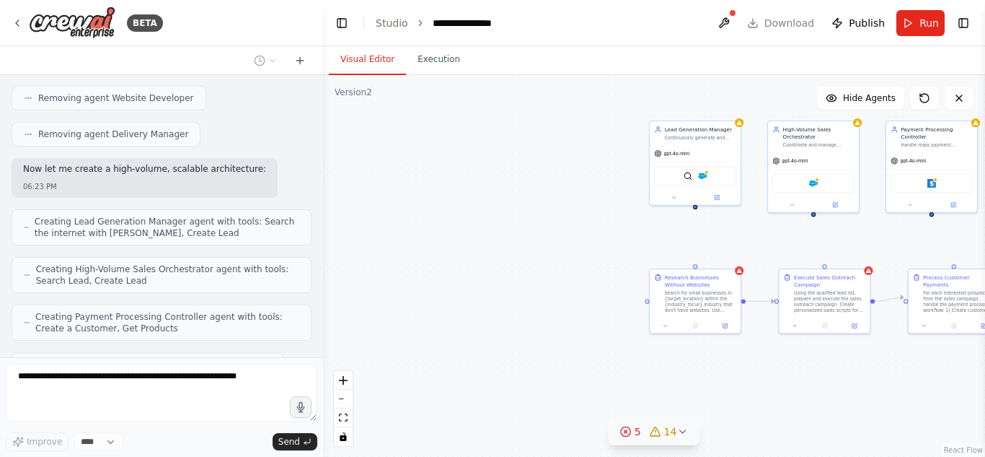
click at [542, 363] on div ".deletable-edge-delete-btn { width: 20px; height: 20px; border: 0px solid #ffff…" at bounding box center [654, 266] width 662 height 382
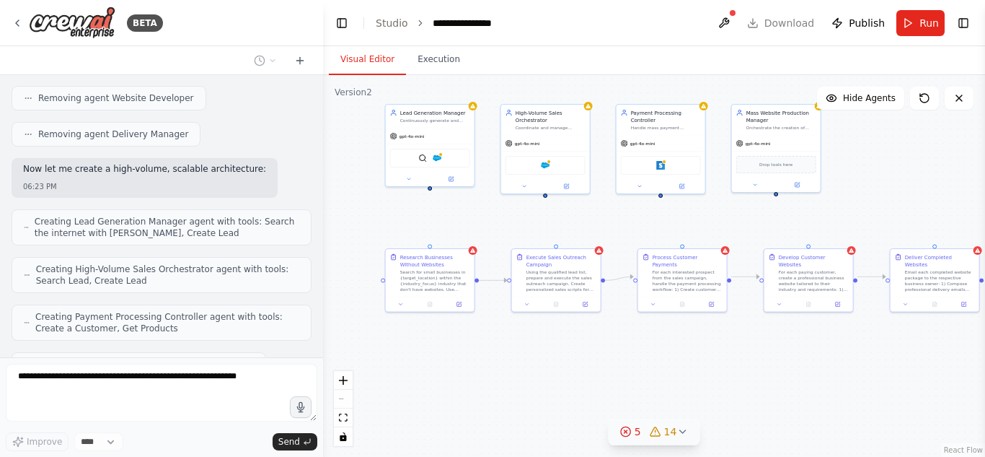
scroll to position [2294, 0]
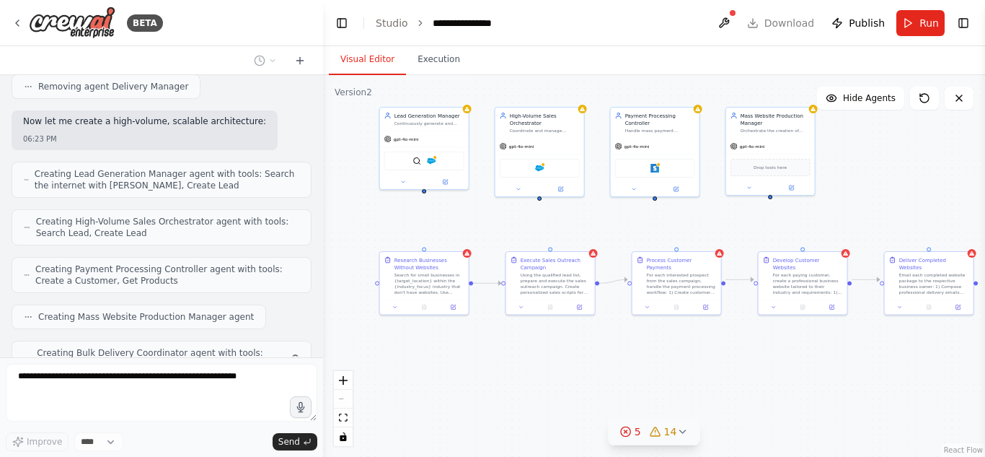
drag, startPoint x: 709, startPoint y: 395, endPoint x: 488, endPoint y: 364, distance: 223.0
click at [488, 364] on div ".deletable-edge-delete-btn { width: 20px; height: 20px; border: 0px solid #ffff…" at bounding box center [654, 266] width 662 height 382
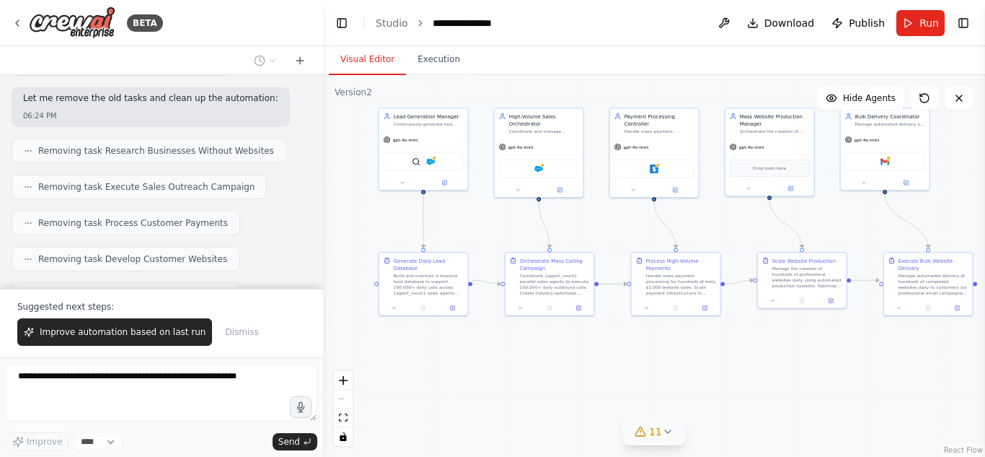
scroll to position [2898, 0]
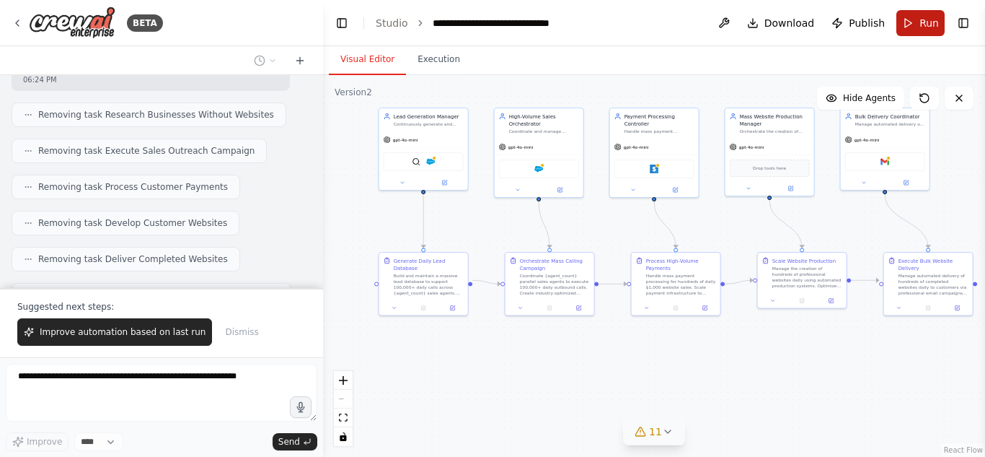
click at [923, 14] on button "Run" at bounding box center [921, 23] width 48 height 26
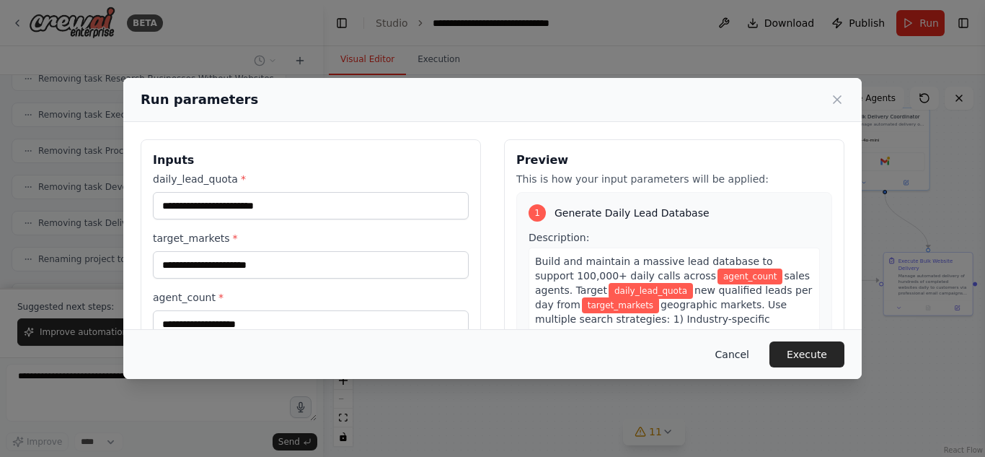
click at [737, 353] on button "Cancel" at bounding box center [732, 354] width 57 height 26
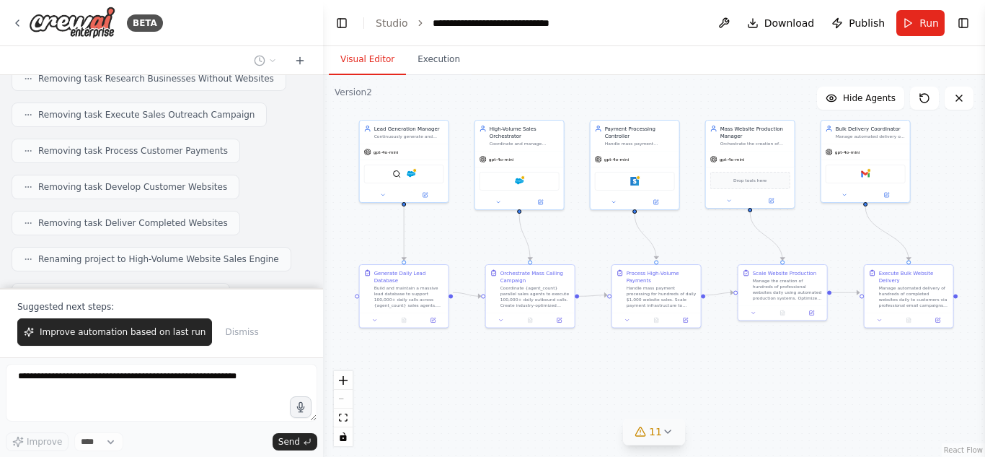
drag, startPoint x: 723, startPoint y: 379, endPoint x: 702, endPoint y: 394, distance: 25.8
click at [702, 394] on div ".deletable-edge-delete-btn { width: 20px; height: 20px; border: 0px solid #ffff…" at bounding box center [654, 266] width 662 height 382
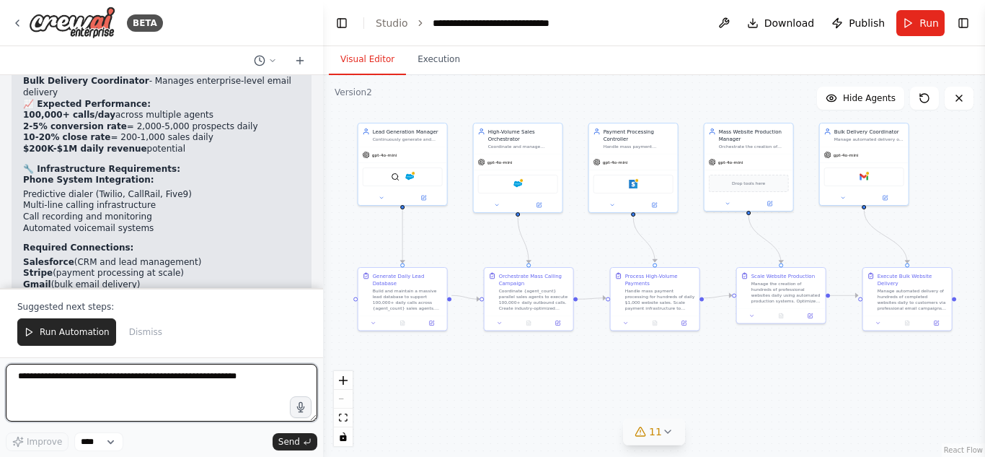
scroll to position [3496, 0]
